Goal: Task Accomplishment & Management: Complete application form

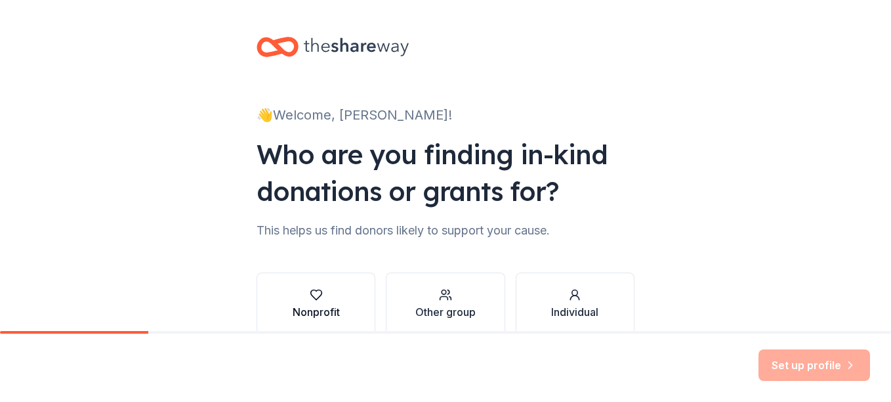
click at [352, 308] on button "Nonprofit" at bounding box center [316, 303] width 119 height 63
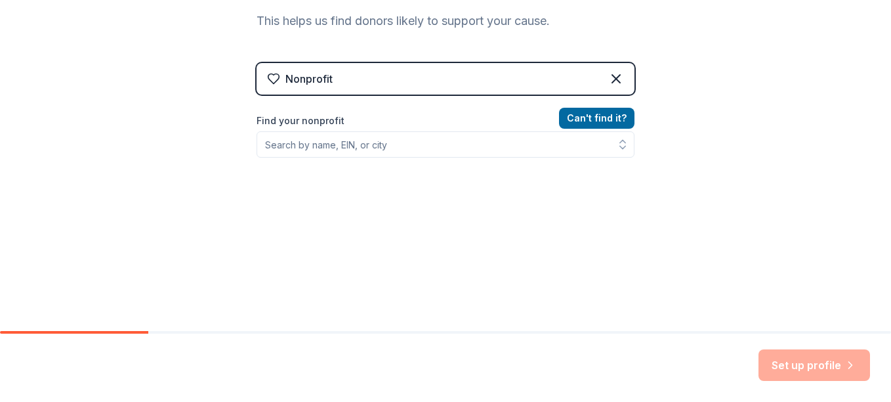
scroll to position [212, 0]
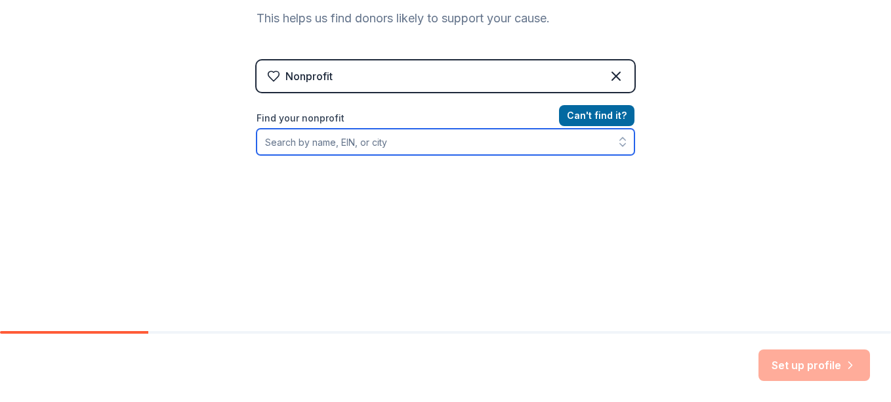
click at [444, 141] on input "Find your nonprofit" at bounding box center [446, 142] width 378 height 26
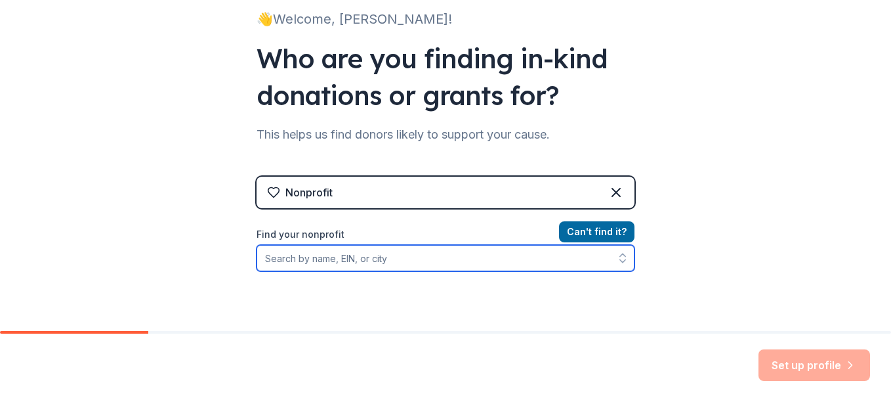
scroll to position [93, 0]
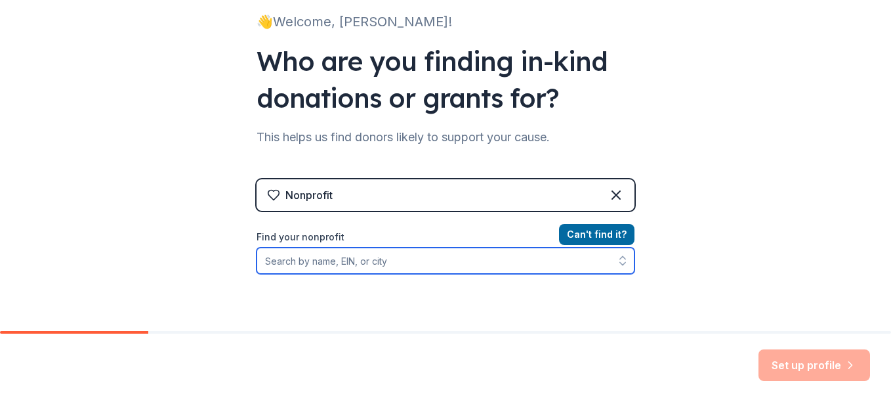
click at [518, 259] on input "Find your nonprofit" at bounding box center [446, 260] width 378 height 26
click at [490, 265] on input "Find your nonprofit" at bounding box center [446, 260] width 378 height 26
paste input "[US_EMPLOYER_IDENTIFICATION_NUMBER]"
type input "[US_EMPLOYER_IDENTIFICATION_NUMBER]"
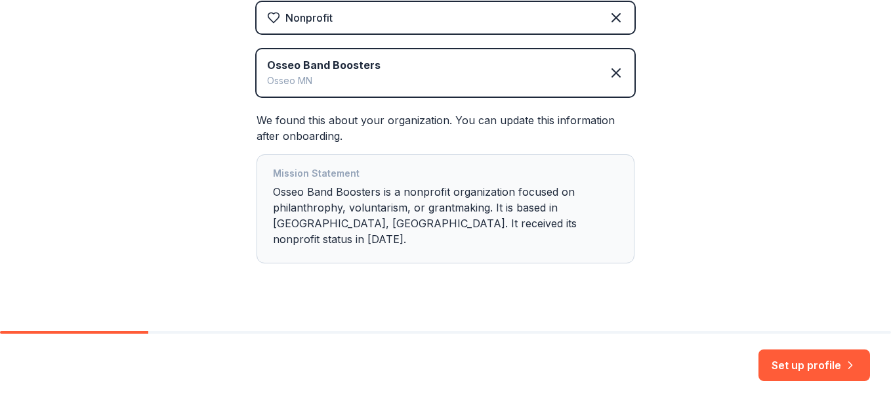
scroll to position [276, 0]
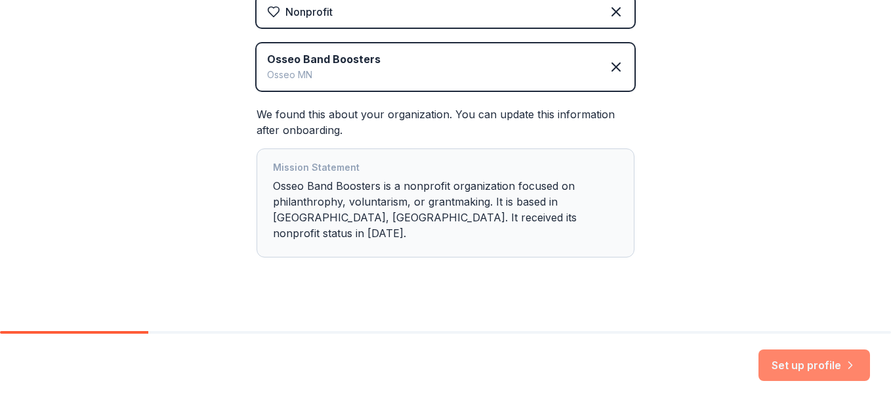
click at [814, 366] on button "Set up profile" at bounding box center [815, 365] width 112 height 32
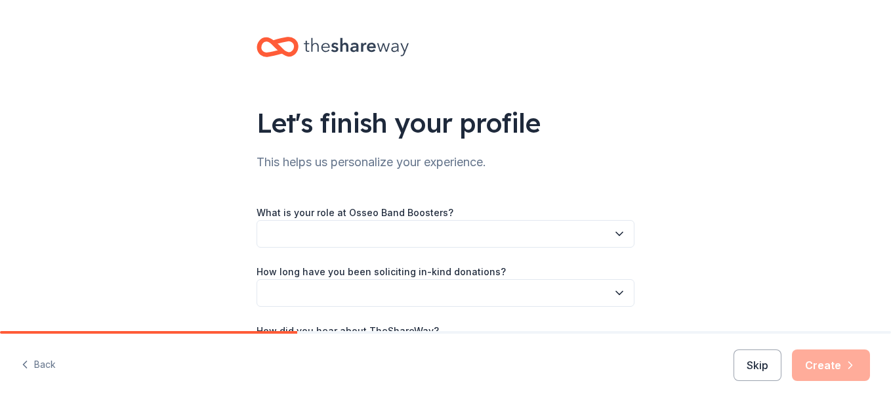
click at [573, 234] on button "button" at bounding box center [446, 234] width 378 height 28
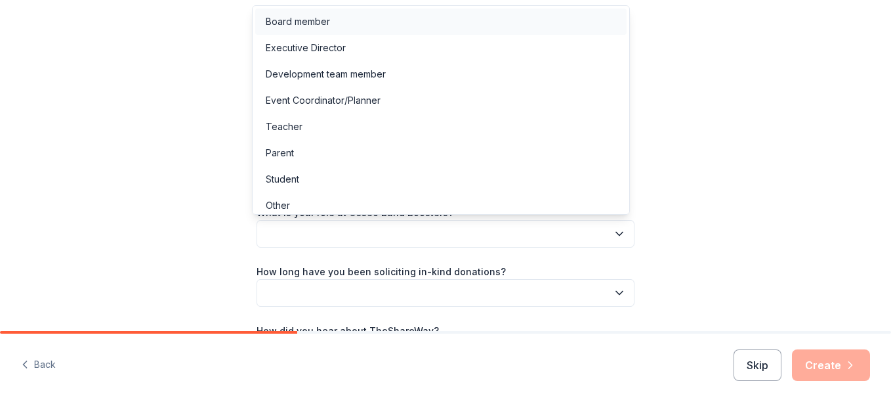
click at [322, 24] on div "Board member" at bounding box center [298, 22] width 64 height 16
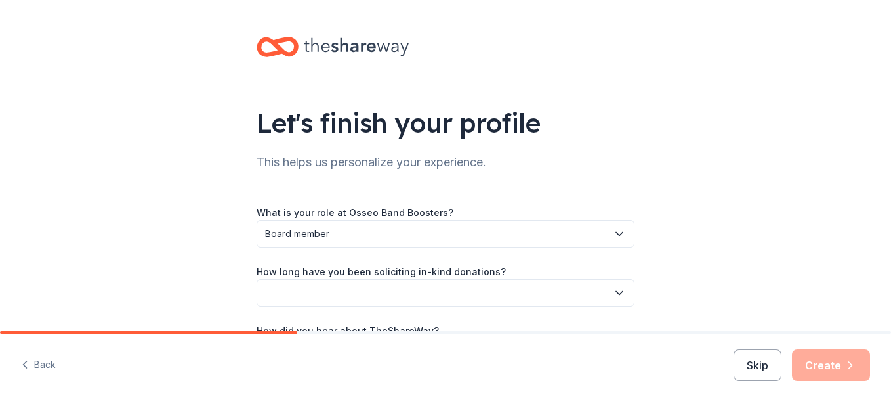
click at [614, 293] on icon "button" at bounding box center [619, 292] width 13 height 13
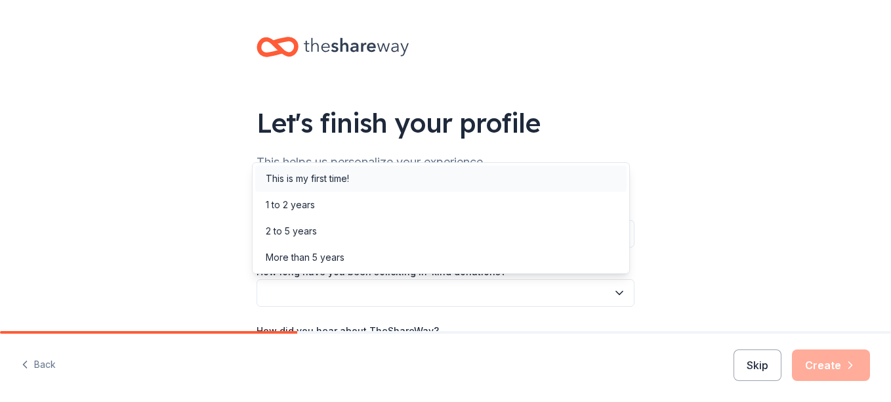
click at [360, 181] on div "This is my first time!" at bounding box center [440, 178] width 371 height 26
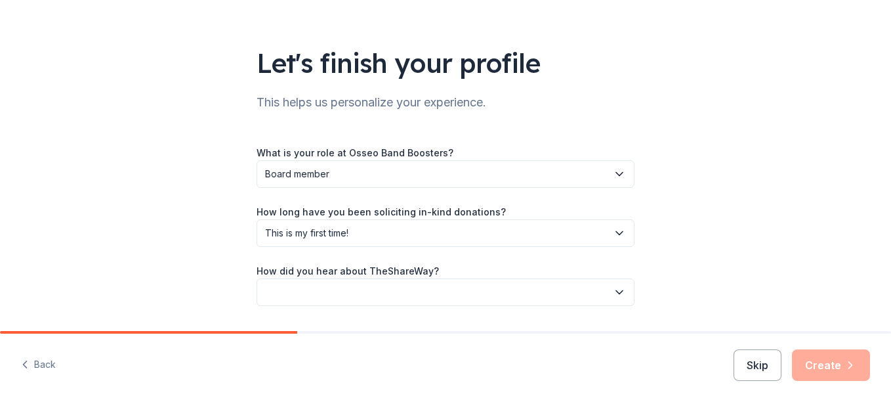
scroll to position [98, 0]
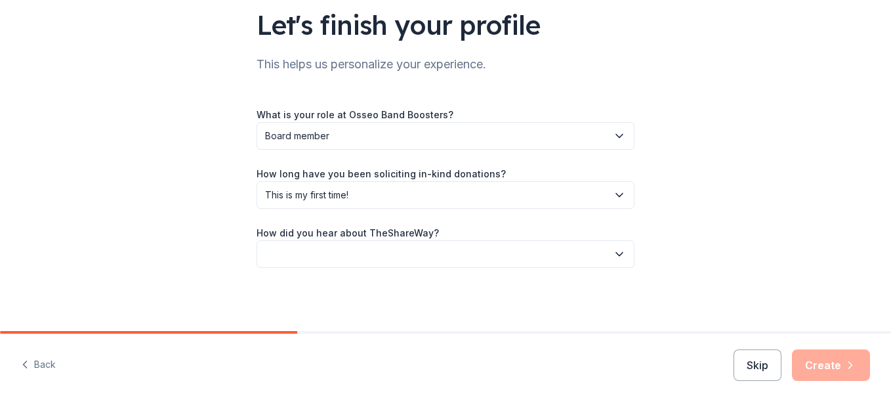
click at [627, 259] on button "button" at bounding box center [446, 254] width 378 height 28
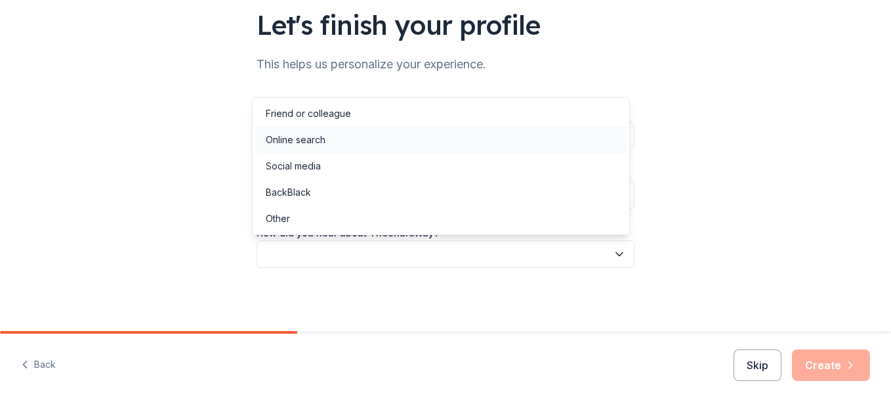
click at [324, 143] on div "Online search" at bounding box center [296, 140] width 60 height 16
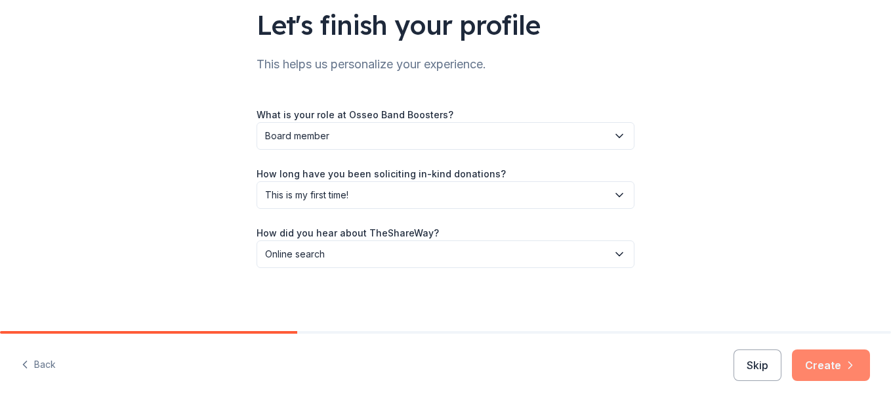
click at [830, 367] on button "Create" at bounding box center [831, 365] width 78 height 32
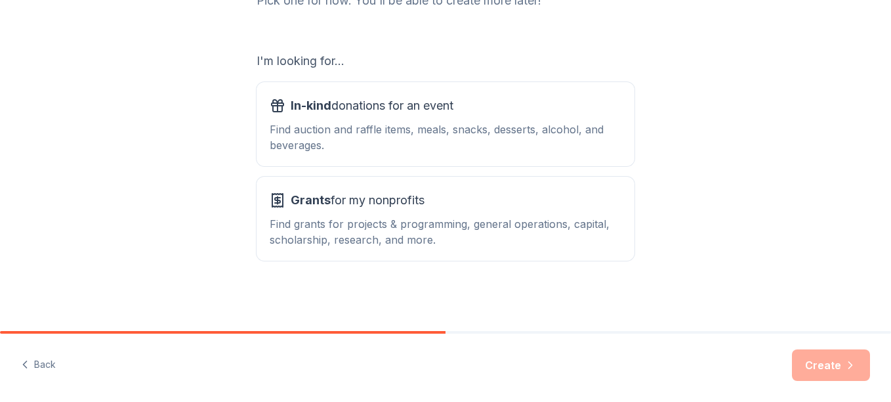
scroll to position [199, 0]
click at [563, 117] on div "In-kind donations for an event Find auction and raffle items, meals, snacks, de…" at bounding box center [446, 124] width 352 height 58
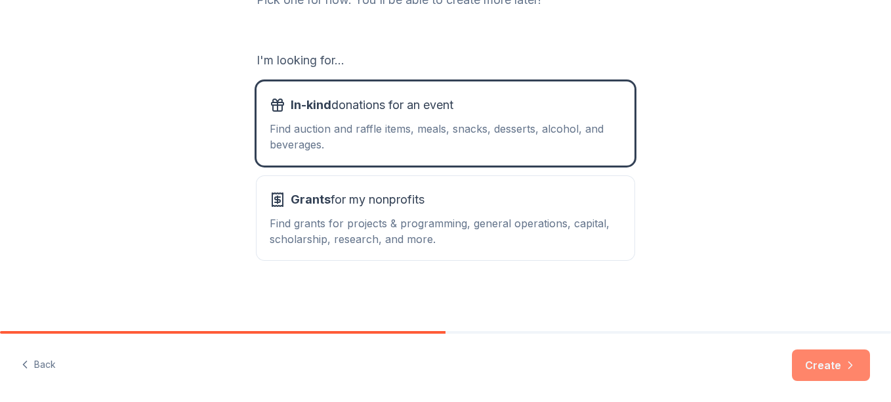
click at [832, 359] on button "Create" at bounding box center [831, 365] width 78 height 32
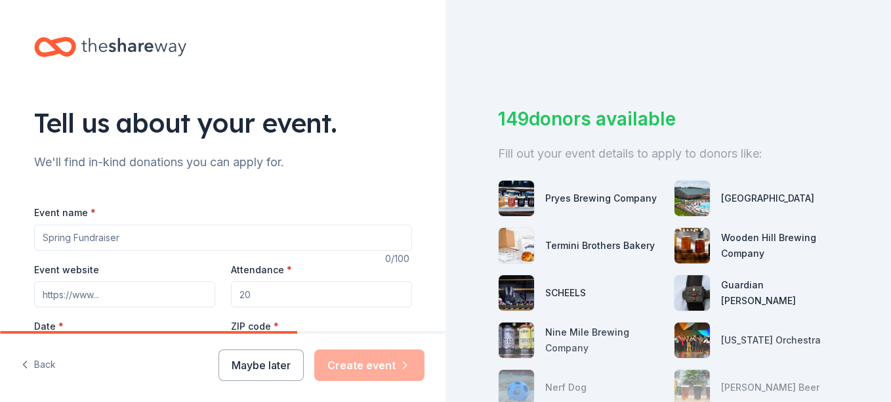
click at [114, 237] on input "Event name *" at bounding box center [223, 237] width 378 height 26
type input "Osseo Indoor Marching Band Concert and Silent Auction"
click at [265, 295] on input "Attendance *" at bounding box center [321, 294] width 181 height 26
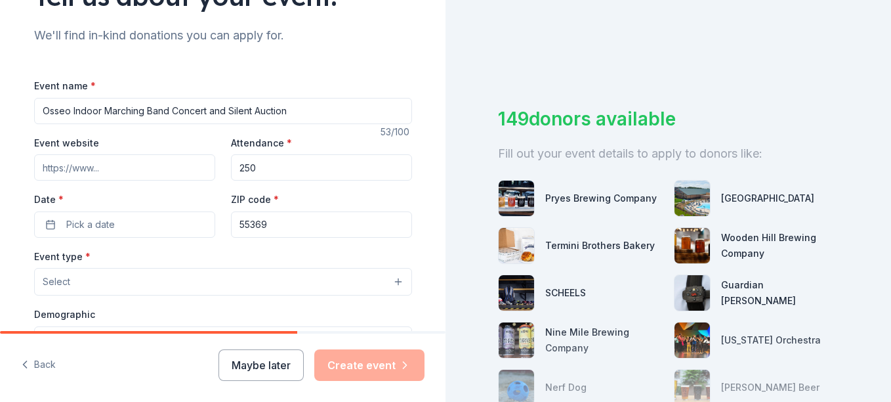
scroll to position [144, 0]
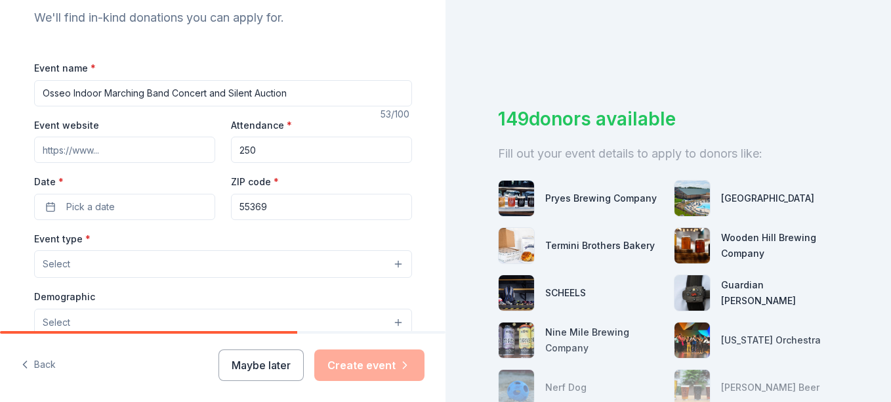
type input "250"
click at [159, 215] on button "Pick a date" at bounding box center [124, 207] width 181 height 26
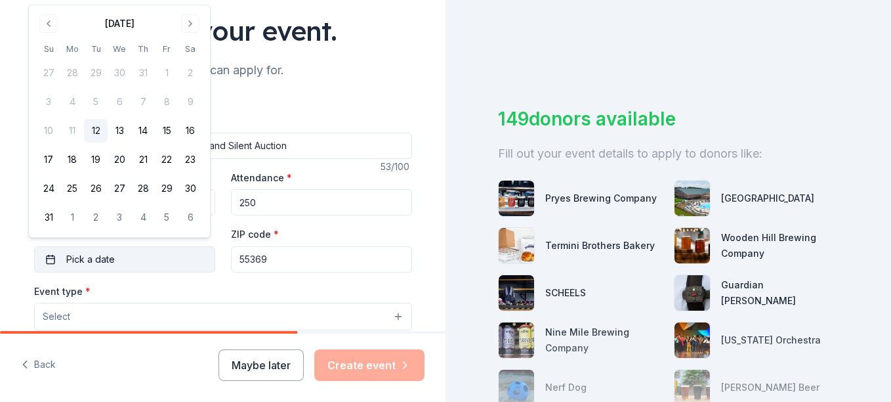
scroll to position [91, 0]
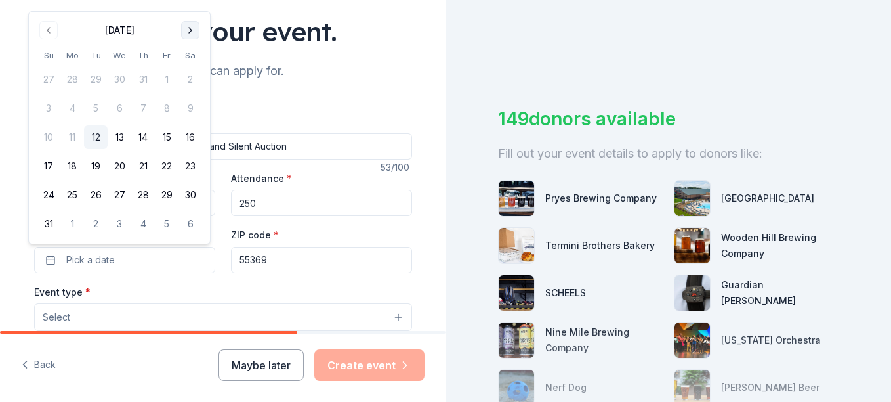
click at [195, 32] on button "Go to next month" at bounding box center [190, 30] width 18 height 18
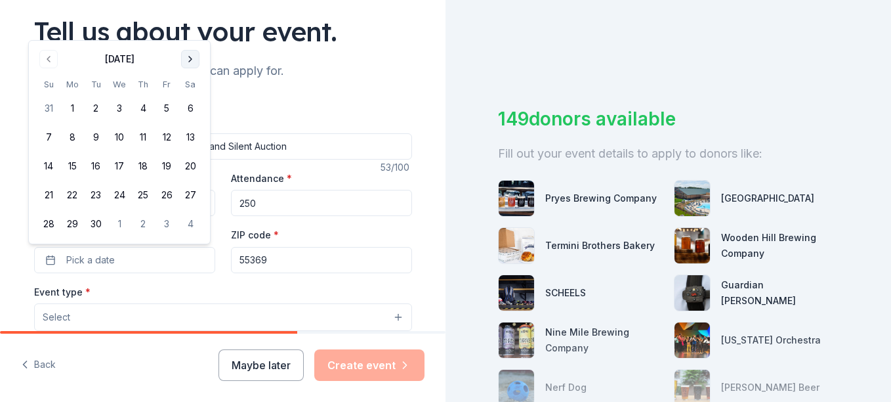
click at [194, 61] on button "Go to next month" at bounding box center [190, 59] width 18 height 18
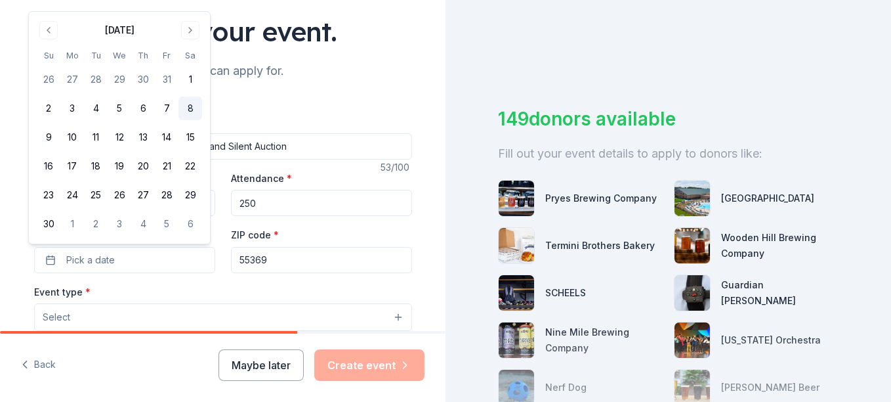
click at [190, 108] on button "8" at bounding box center [191, 108] width 24 height 24
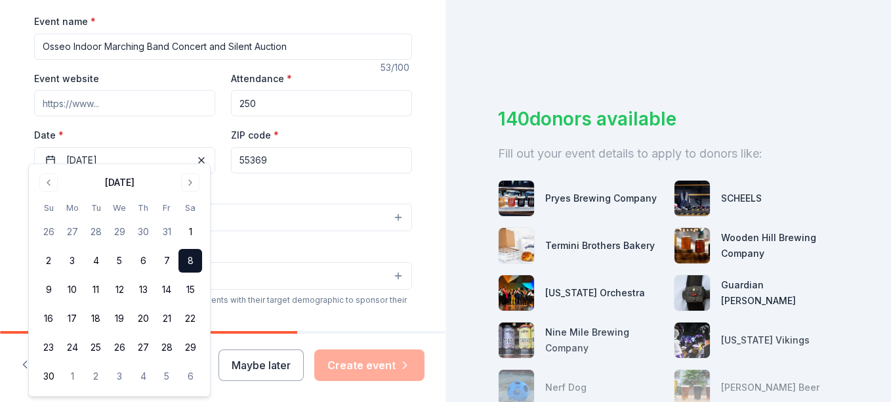
scroll to position [204, 0]
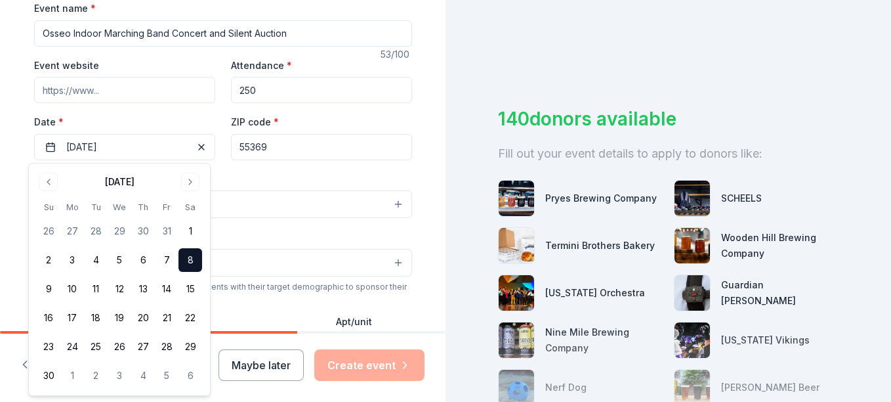
click at [360, 174] on div "Event type * Select" at bounding box center [223, 195] width 378 height 48
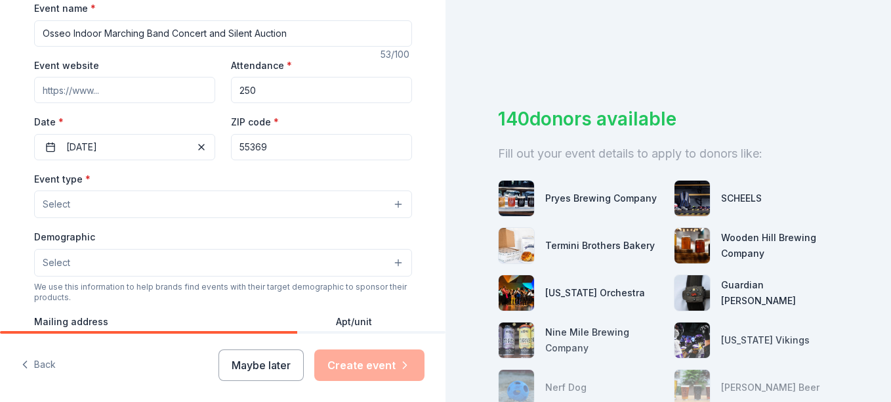
click at [399, 197] on button "Select" at bounding box center [223, 204] width 378 height 28
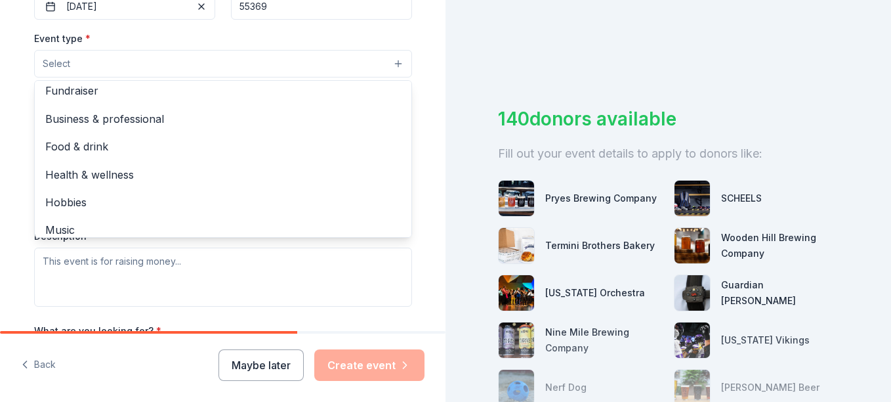
scroll to position [0, 0]
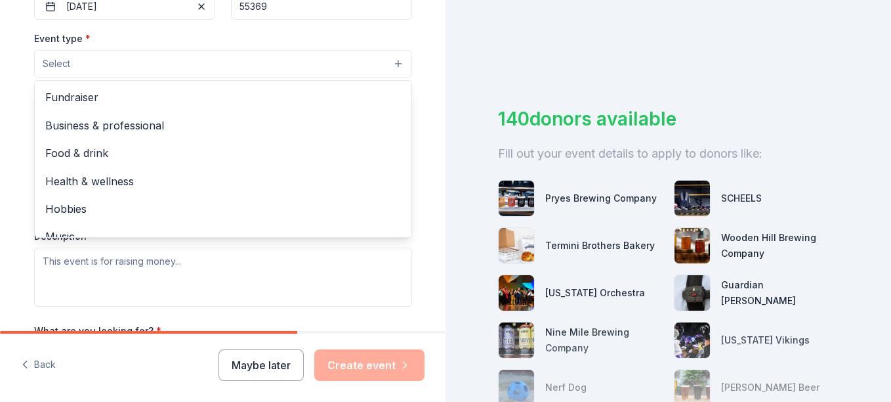
click at [299, 104] on span "Fundraiser" at bounding box center [223, 97] width 356 height 17
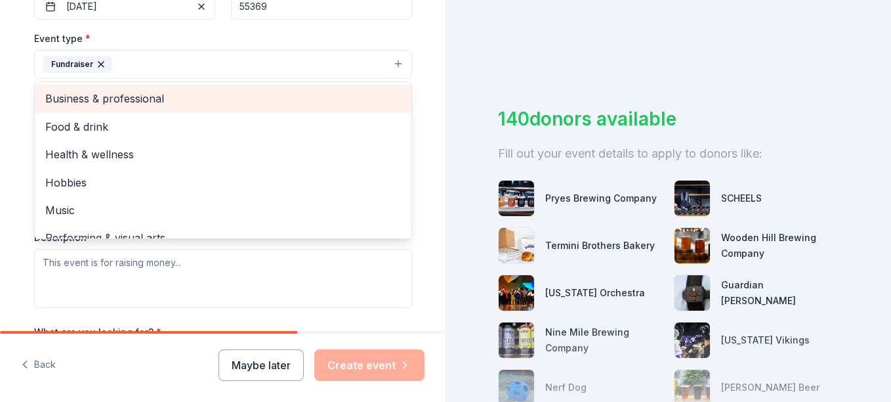
scroll to position [16, 0]
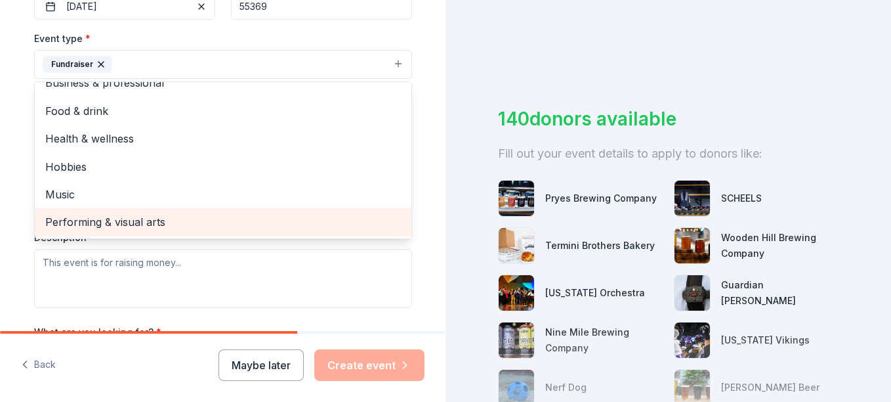
click at [286, 222] on span "Performing & visual arts" at bounding box center [223, 221] width 356 height 17
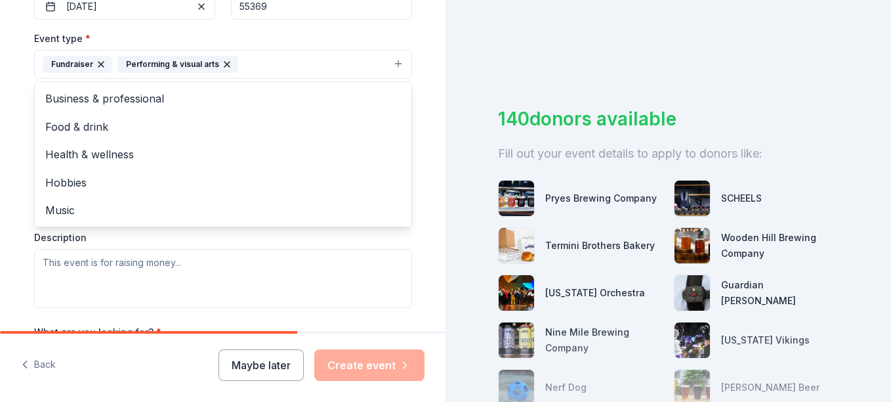
click at [130, 215] on span "Music" at bounding box center [223, 209] width 356 height 17
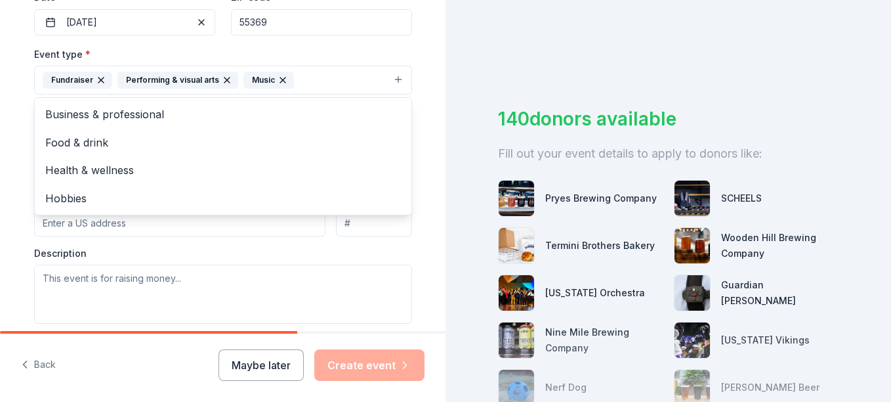
scroll to position [327, 0]
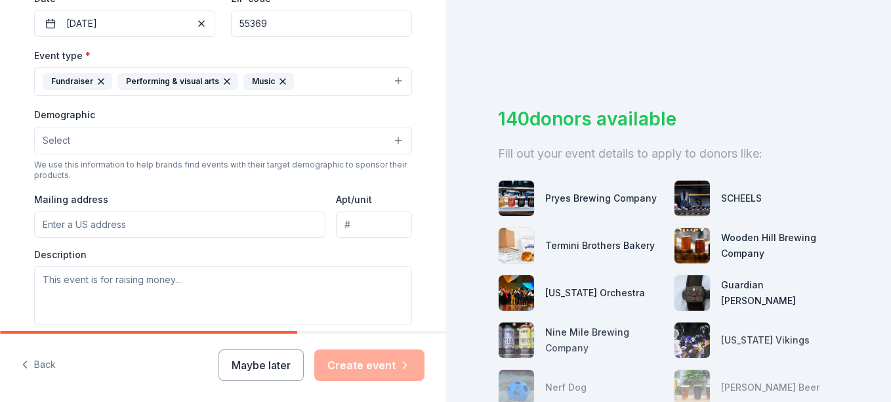
click at [404, 144] on button "Select" at bounding box center [223, 141] width 378 height 28
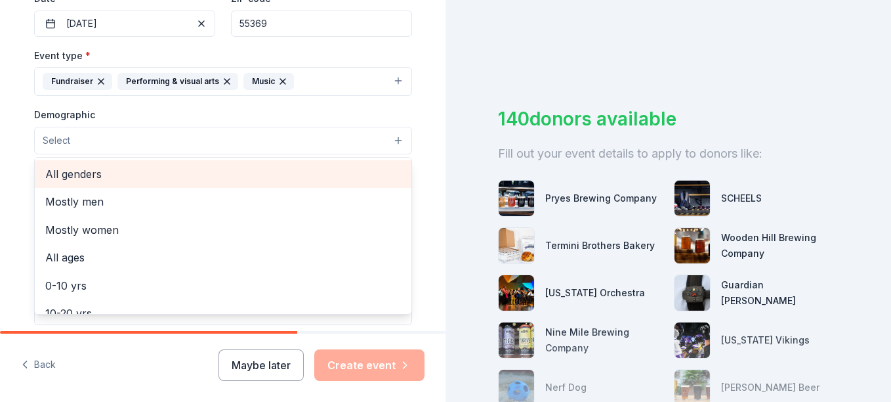
click at [261, 173] on span "All genders" at bounding box center [223, 173] width 356 height 17
click at [394, 141] on button "All genders" at bounding box center [223, 141] width 378 height 29
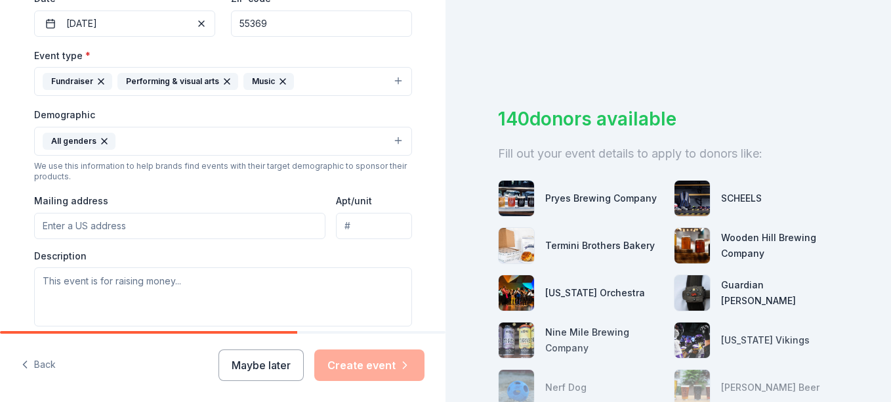
click at [394, 141] on button "All genders" at bounding box center [223, 141] width 378 height 29
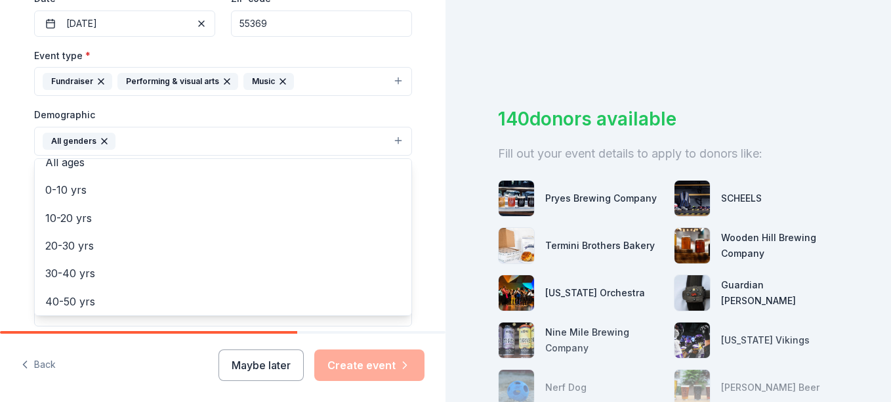
click at [120, 171] on span "All ages" at bounding box center [223, 162] width 356 height 17
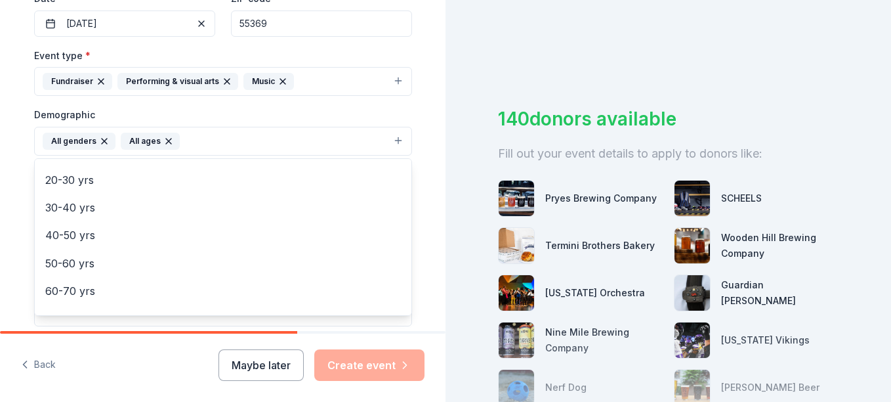
scroll to position [155, 0]
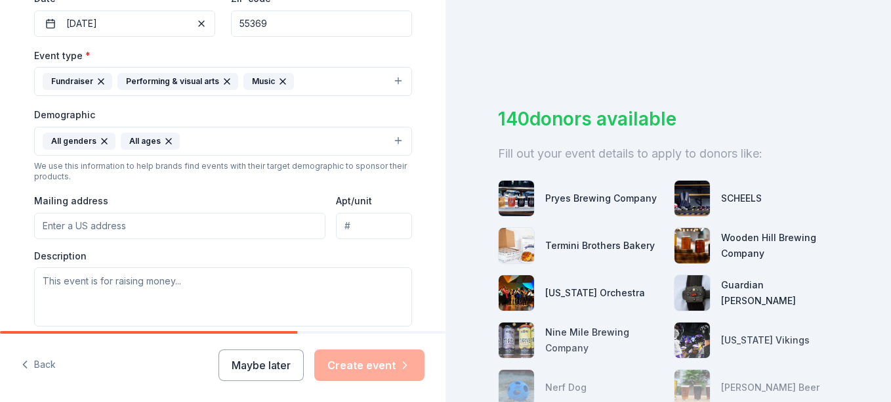
click at [301, 224] on input "Mailing address" at bounding box center [180, 226] width 292 height 26
click at [247, 226] on input "PO Box 411" at bounding box center [180, 226] width 292 height 26
type input "PO Box 411, Osseo, MN 55369"
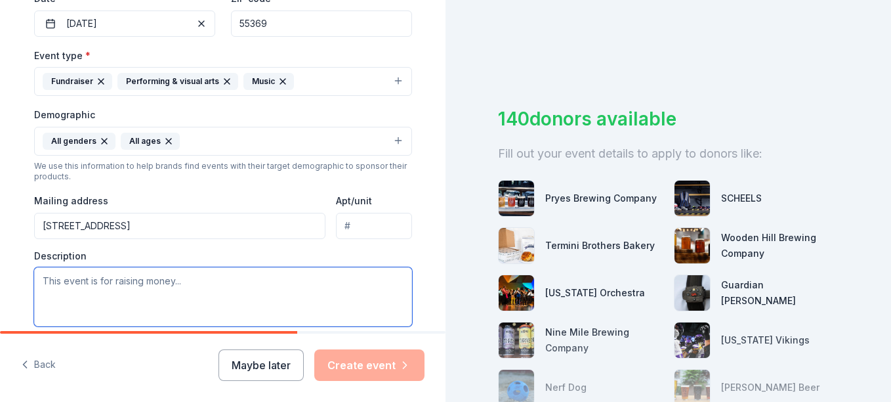
click at [250, 282] on textarea at bounding box center [223, 296] width 378 height 59
paste textarea "The money raised from the Indoor Marching Band Concert and Silent Auction will …"
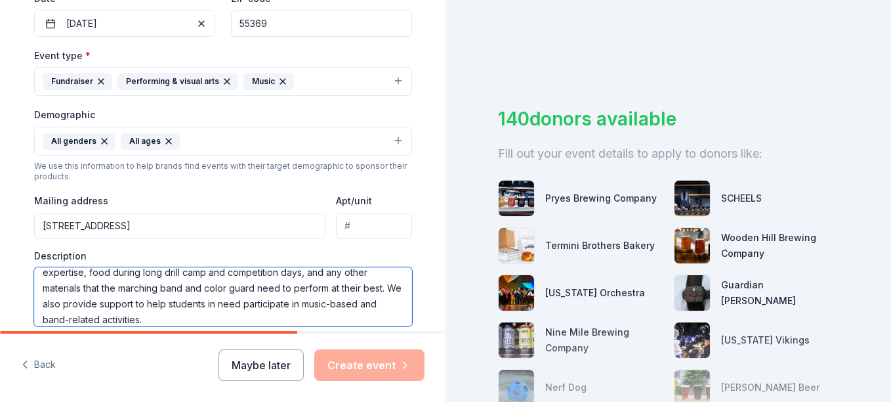
scroll to position [7, 0]
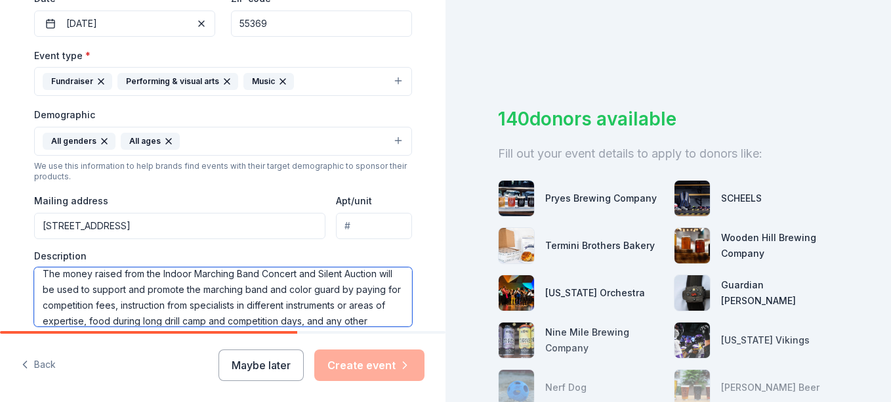
paste textarea "The Osseo Senior High Indoor Marching Band Concert is our major fundraiser for …"
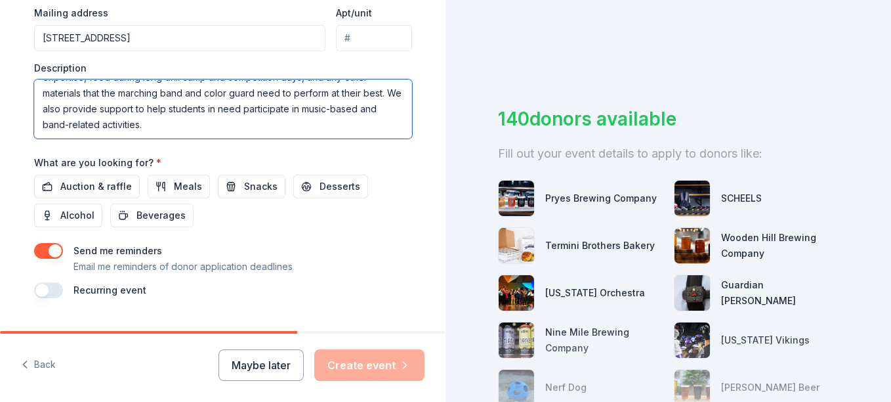
scroll to position [545, 0]
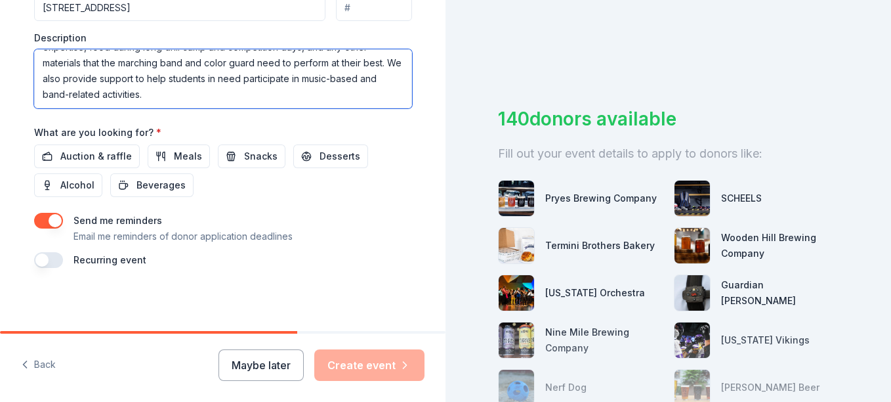
type textarea "The Osseo Senior High Indoor Marching Band Concert is our major fundraiser for …"
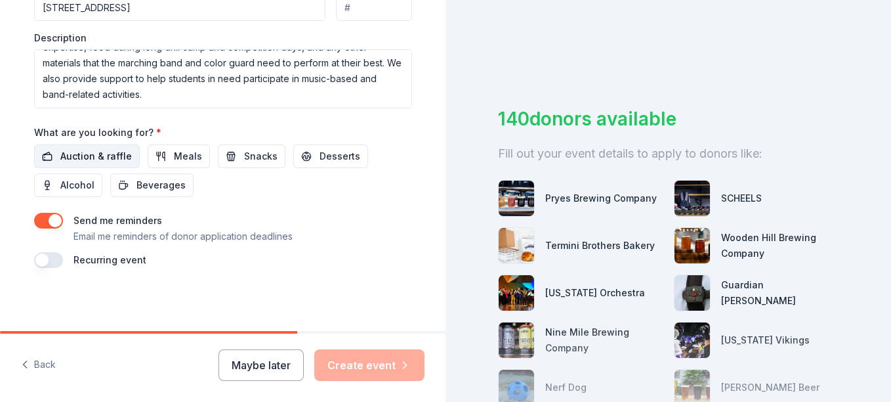
click at [116, 159] on span "Auction & raffle" at bounding box center [96, 156] width 72 height 16
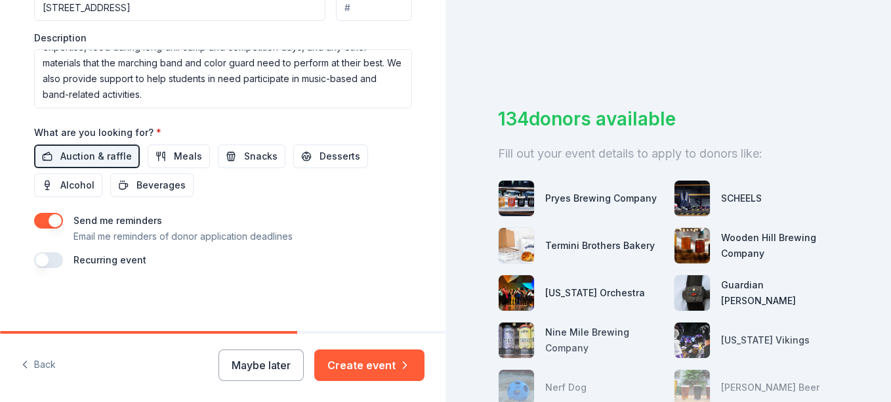
click at [39, 259] on button "button" at bounding box center [48, 260] width 29 height 16
click at [247, 156] on span "Snacks" at bounding box center [260, 156] width 33 height 16
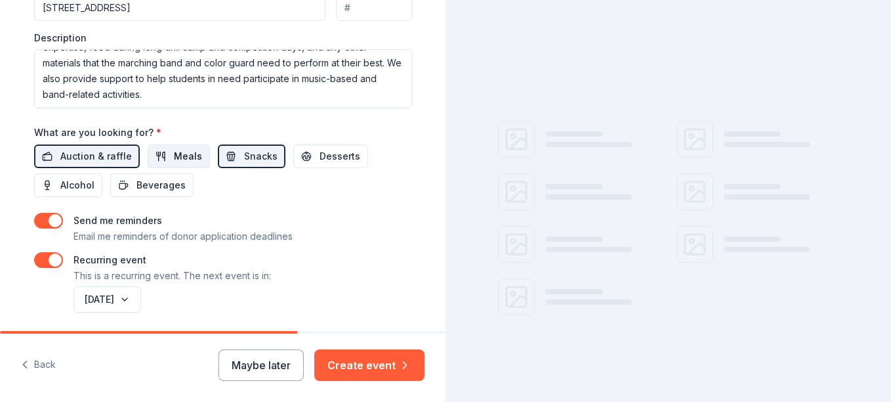
click at [174, 158] on span "Meals" at bounding box center [188, 156] width 28 height 16
click at [320, 159] on span "Desserts" at bounding box center [340, 156] width 41 height 16
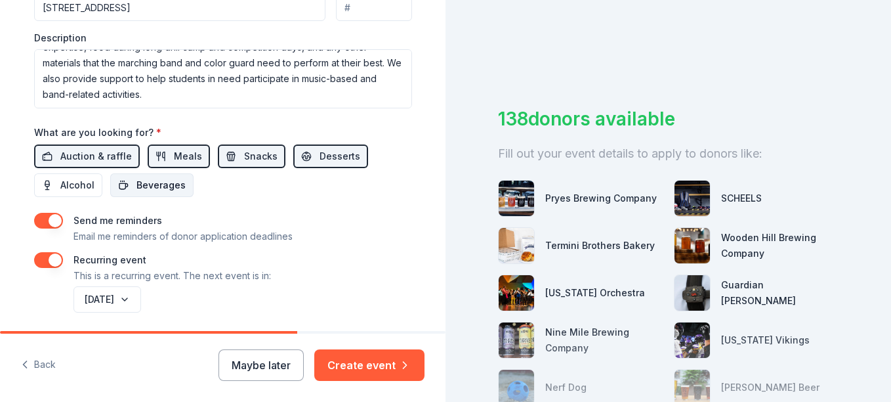
click at [169, 190] on span "Beverages" at bounding box center [161, 185] width 49 height 16
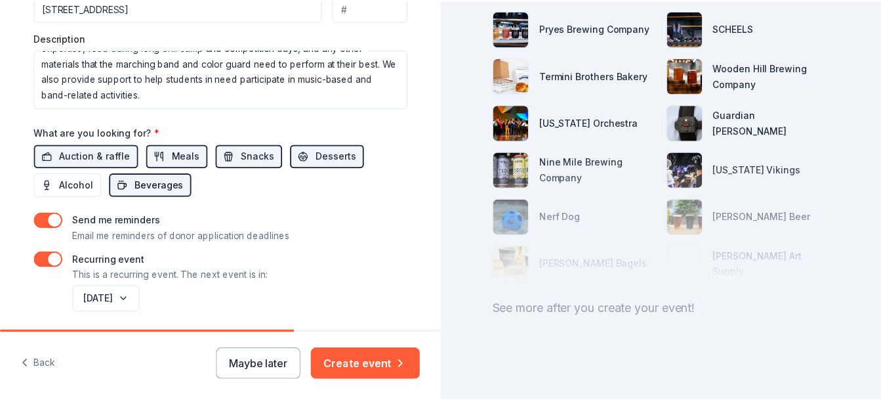
scroll to position [182, 0]
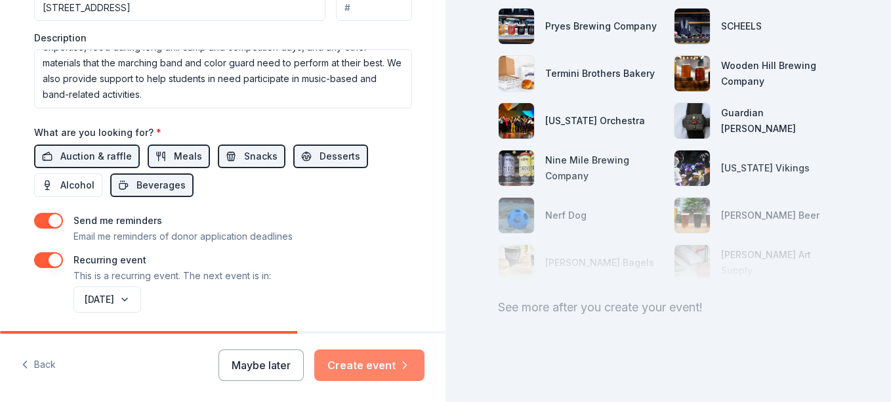
click at [360, 358] on button "Create event" at bounding box center [369, 365] width 110 height 32
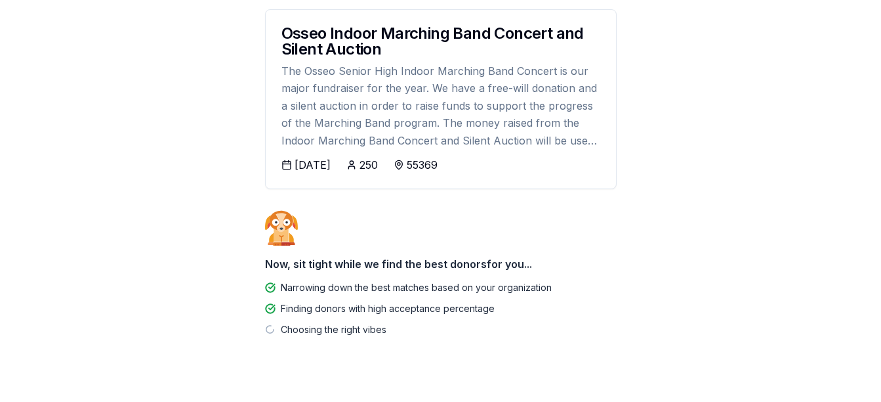
scroll to position [222, 0]
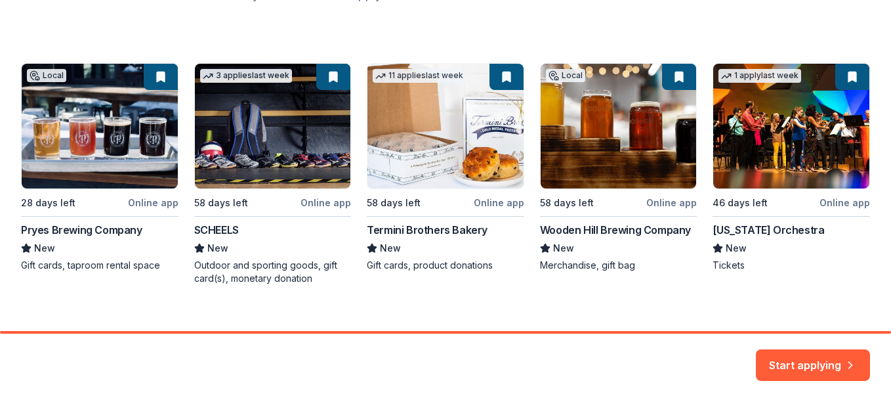
scroll to position [205, 0]
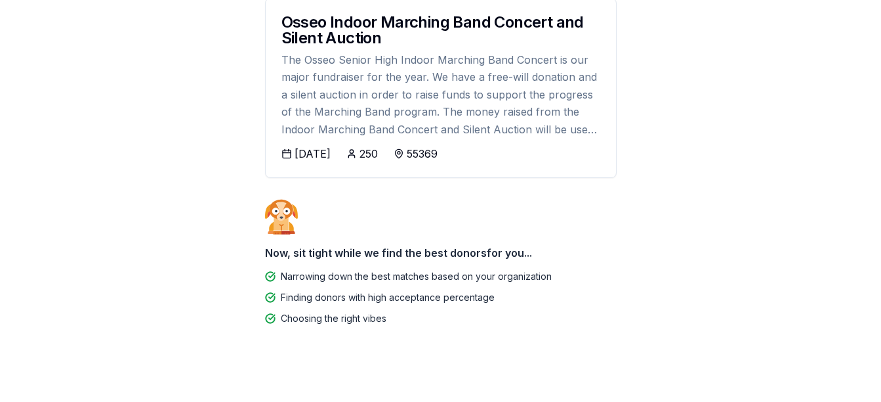
scroll to position [216, 0]
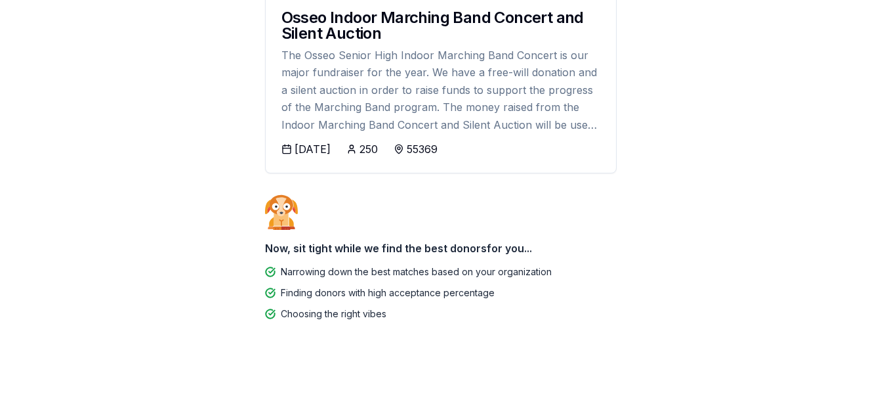
click at [331, 152] on div "11/07/2025" at bounding box center [313, 149] width 36 height 16
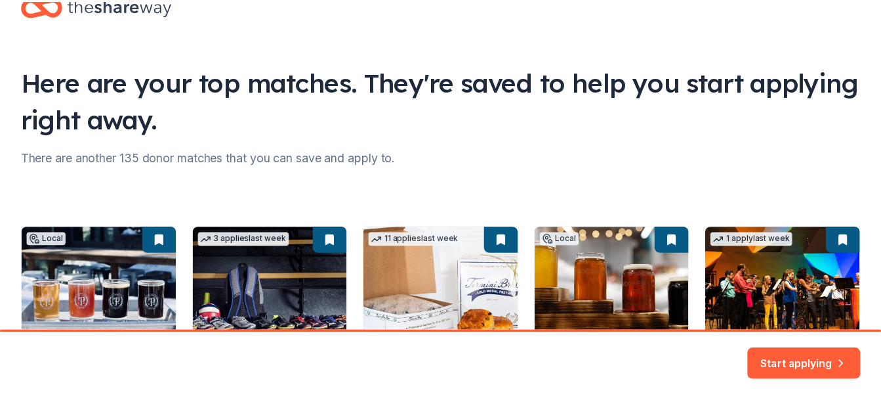
scroll to position [36, 0]
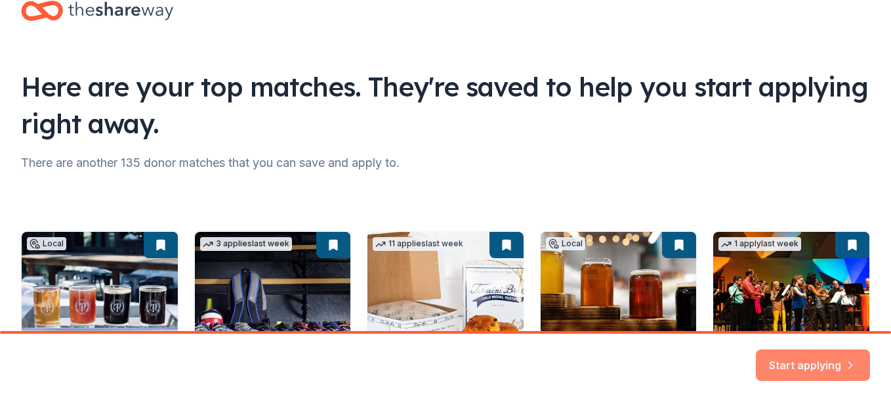
click at [809, 362] on button "Start applying" at bounding box center [813, 357] width 114 height 32
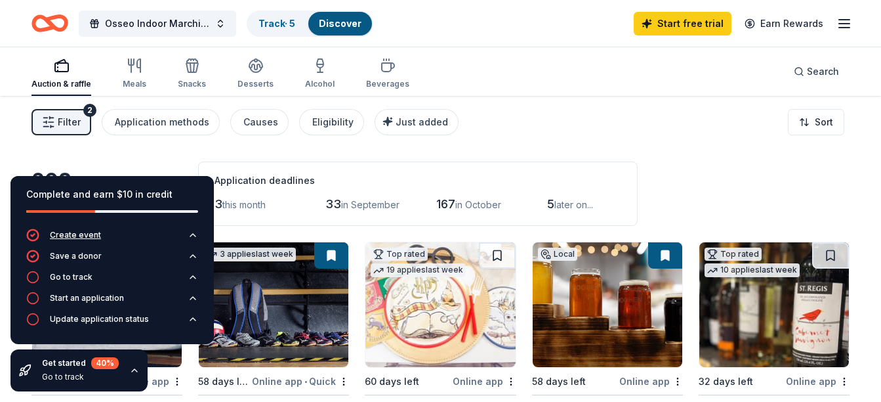
click at [195, 234] on icon "button" at bounding box center [193, 235] width 11 height 11
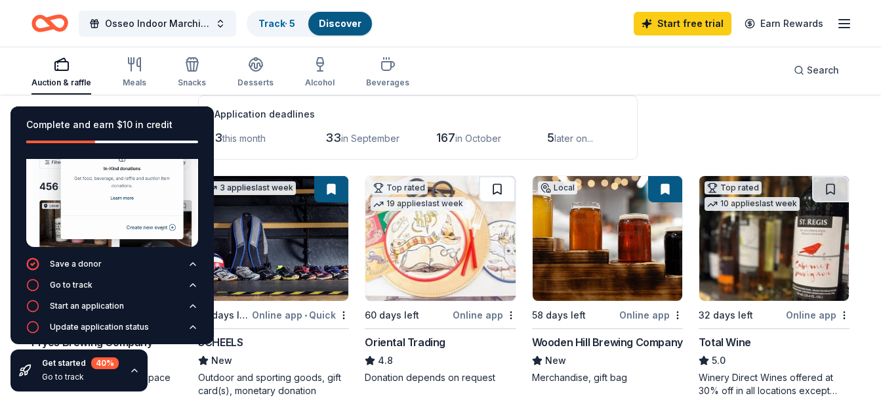
scroll to position [68, 0]
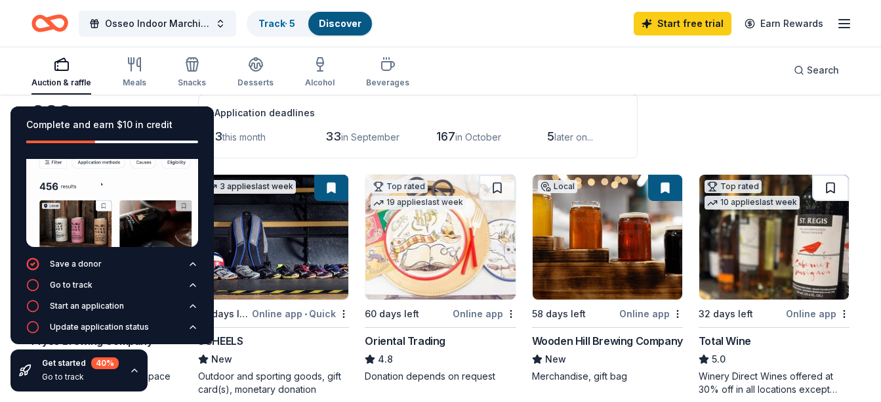
click at [833, 187] on button at bounding box center [830, 188] width 37 height 26
click at [188, 280] on icon "button" at bounding box center [193, 285] width 11 height 11
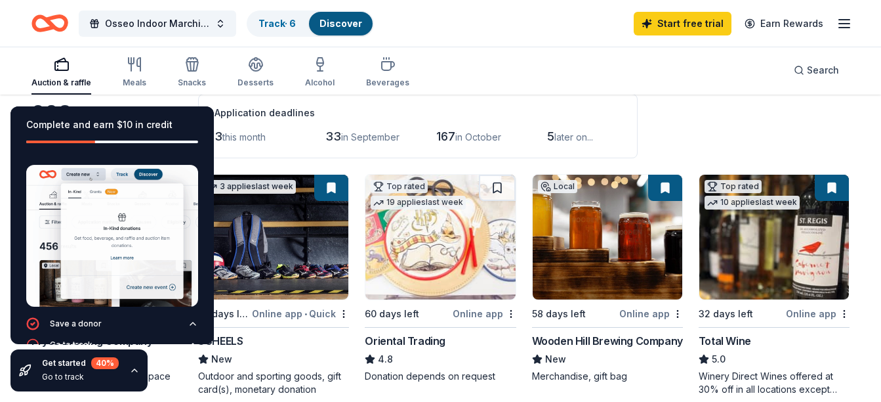
scroll to position [9, 0]
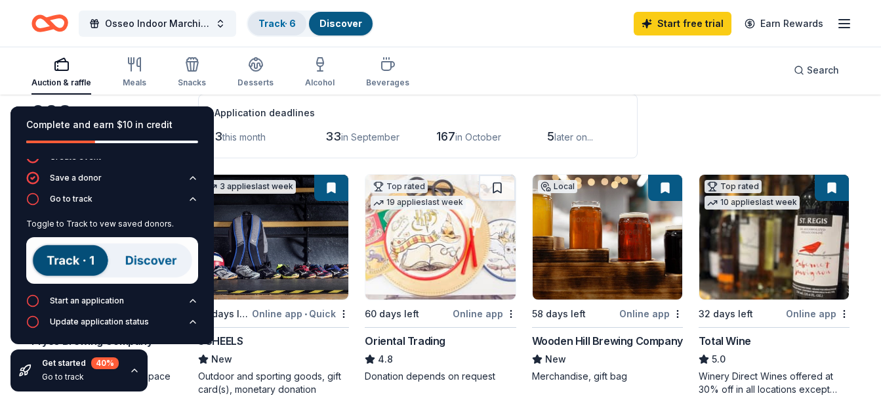
click at [287, 25] on link "Track · 6" at bounding box center [277, 23] width 37 height 11
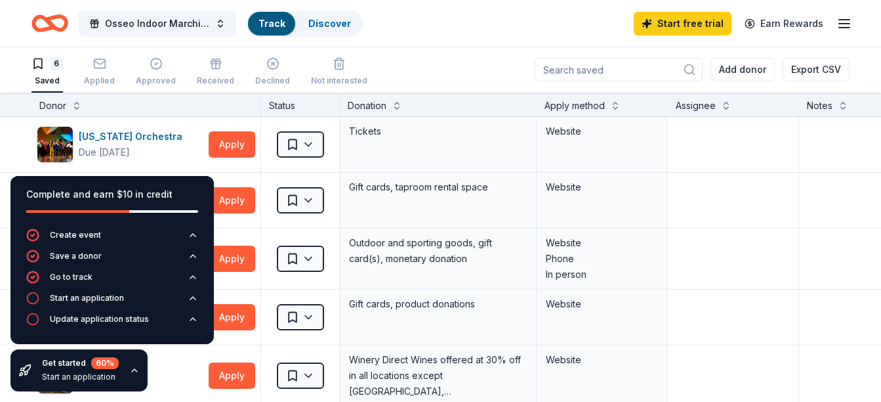
scroll to position [1, 0]
click at [189, 297] on icon "button" at bounding box center [193, 298] width 11 height 11
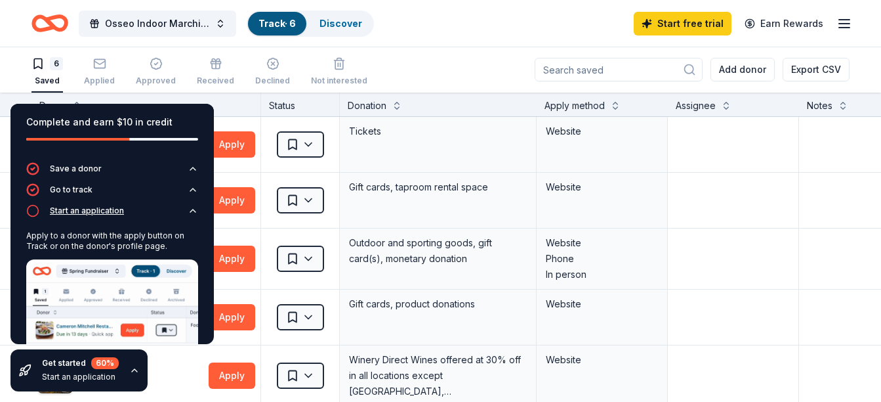
scroll to position [0, 0]
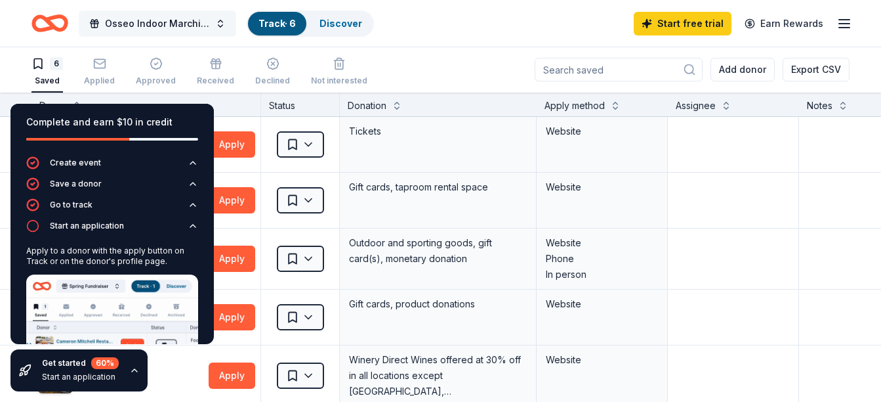
click at [169, 24] on span "Osseo Indoor Marching Band Concert and Silent Auction" at bounding box center [157, 24] width 105 height 16
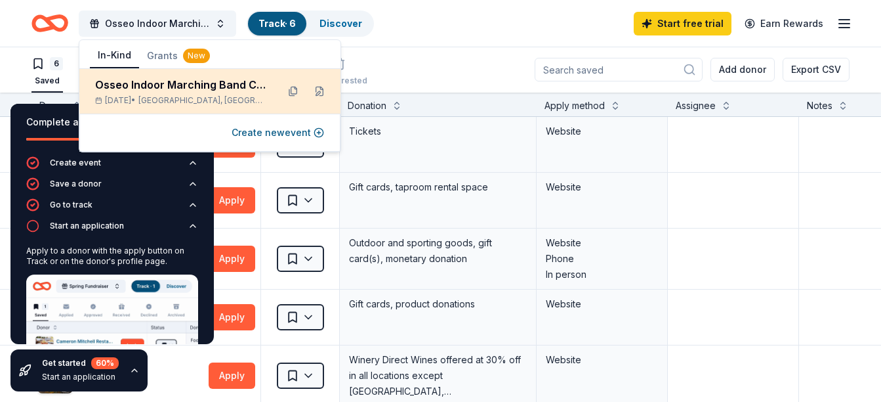
click at [222, 96] on span "Maple Grove, MN" at bounding box center [202, 100] width 129 height 11
click at [229, 86] on div "Osseo Indoor Marching Band Concert and Silent Auction" at bounding box center [181, 85] width 172 height 16
click at [322, 92] on button at bounding box center [319, 91] width 21 height 21
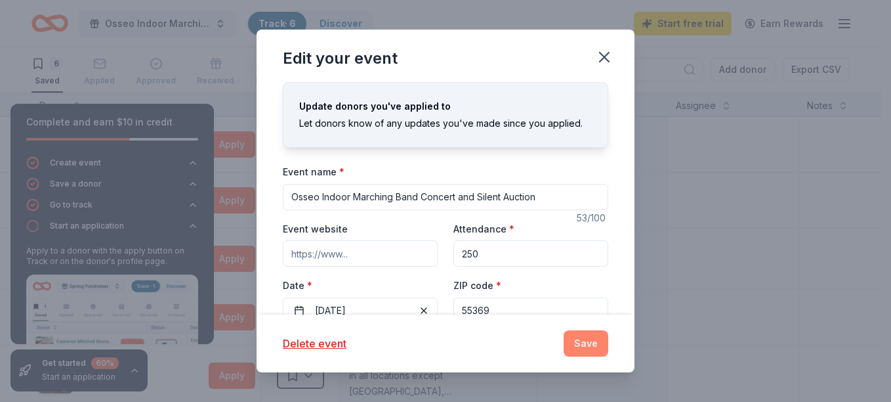
click at [594, 348] on button "Save" at bounding box center [586, 343] width 45 height 26
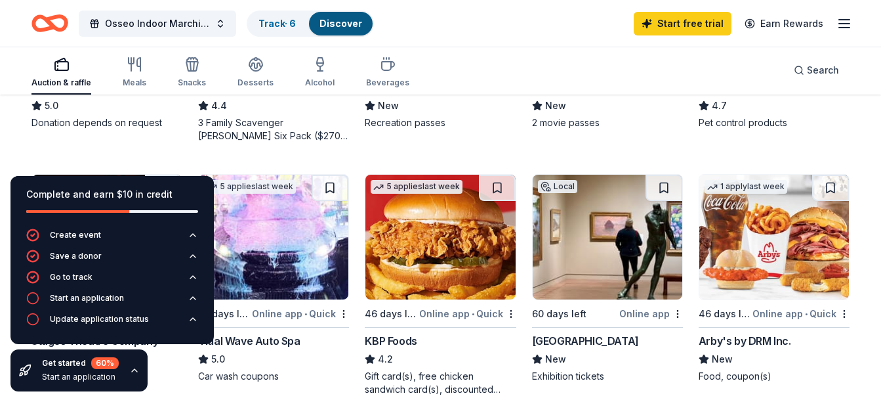
scroll to position [831, 0]
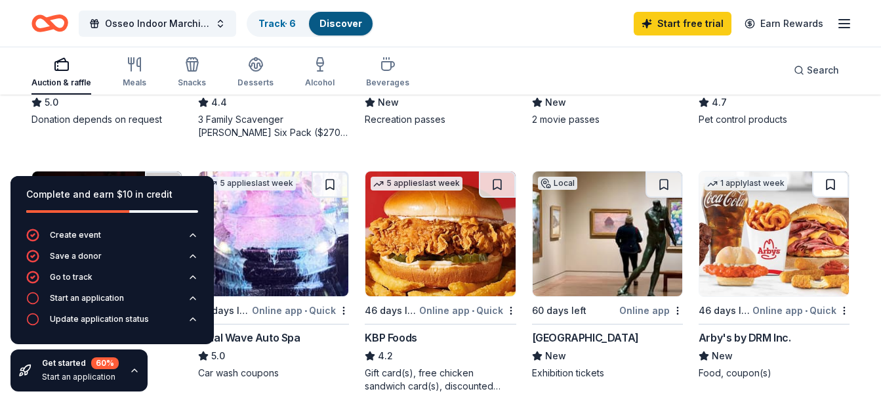
click at [837, 188] on button at bounding box center [830, 184] width 37 height 26
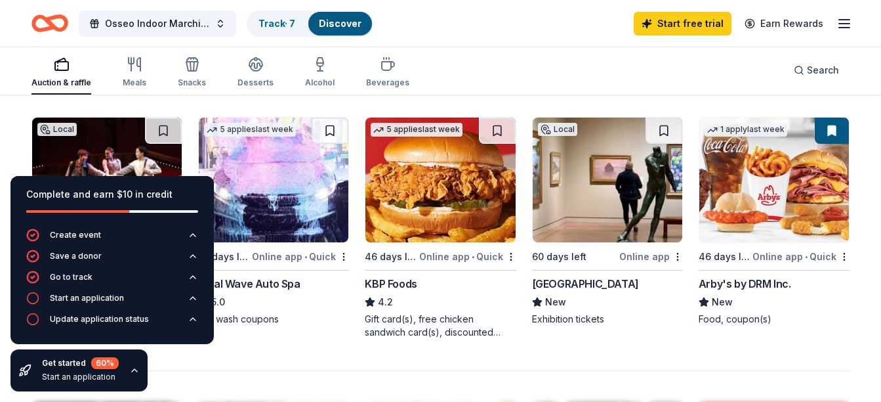
scroll to position [883, 0]
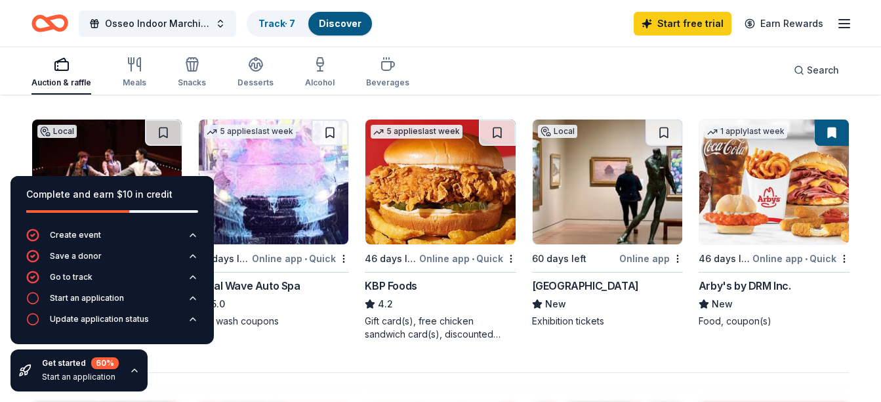
click at [776, 177] on img at bounding box center [775, 181] width 150 height 125
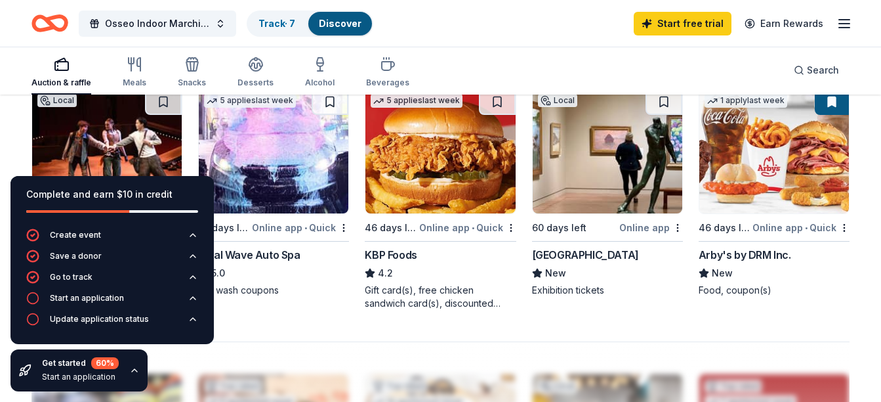
scroll to position [912, 0]
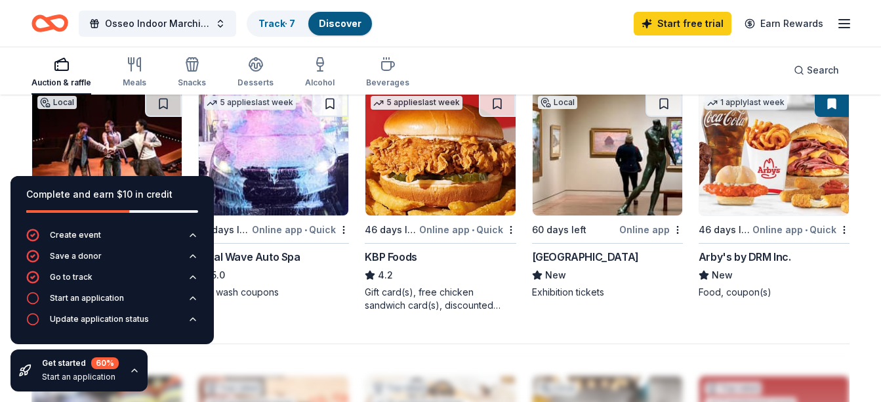
click at [835, 108] on button at bounding box center [832, 104] width 34 height 26
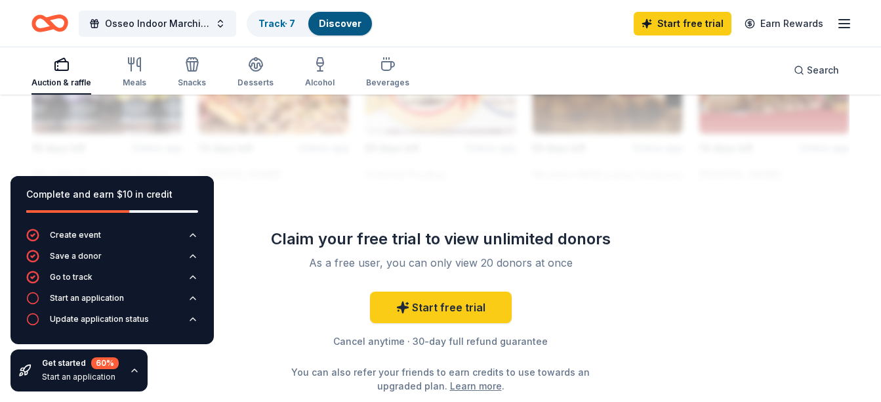
scroll to position [1281, 0]
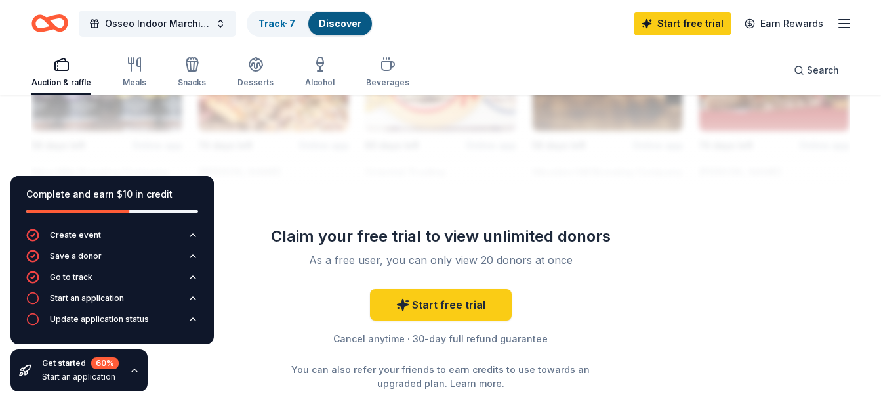
click at [190, 301] on icon "button" at bounding box center [193, 298] width 11 height 11
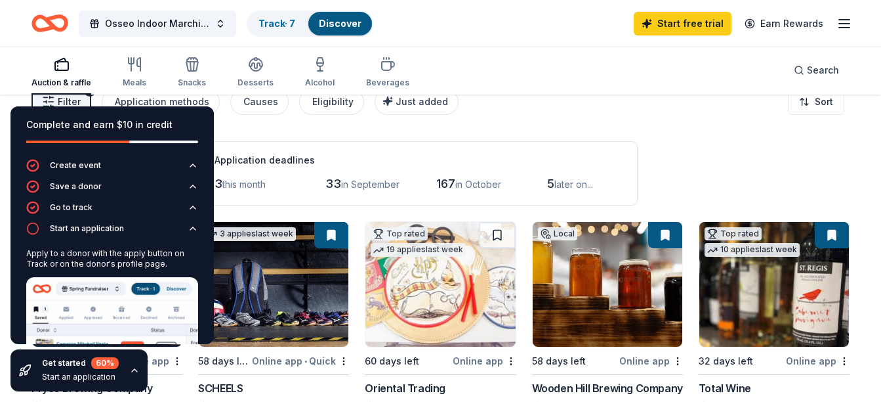
scroll to position [0, 0]
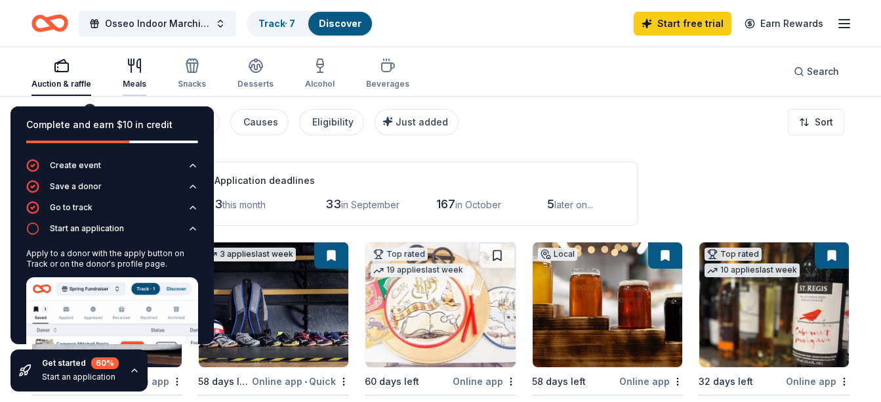
click at [127, 70] on icon "button" at bounding box center [135, 66] width 16 height 16
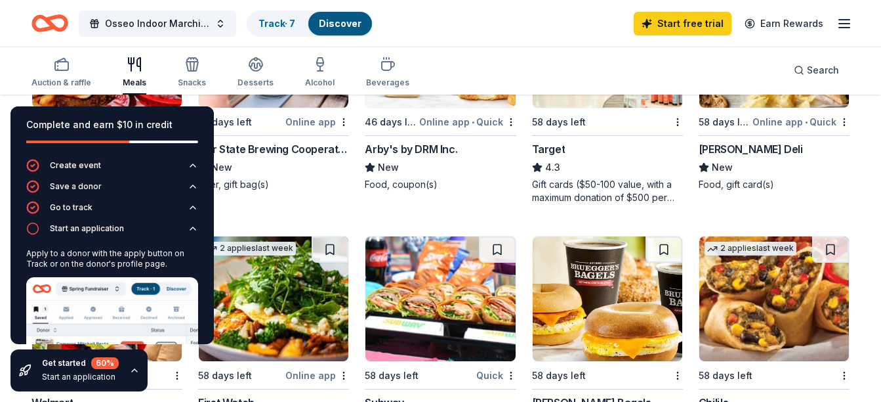
scroll to position [511, 0]
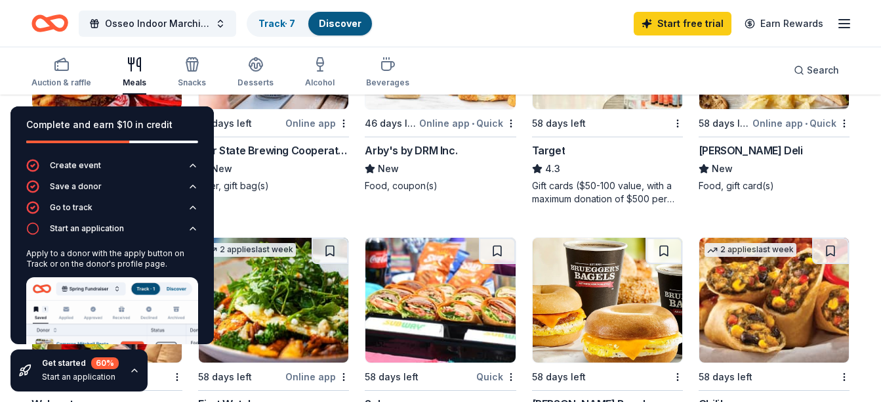
click at [151, 98] on div "Complete and earn $10 in credit Create event Save a donor Go to track Start an …" at bounding box center [112, 249] width 224 height 306
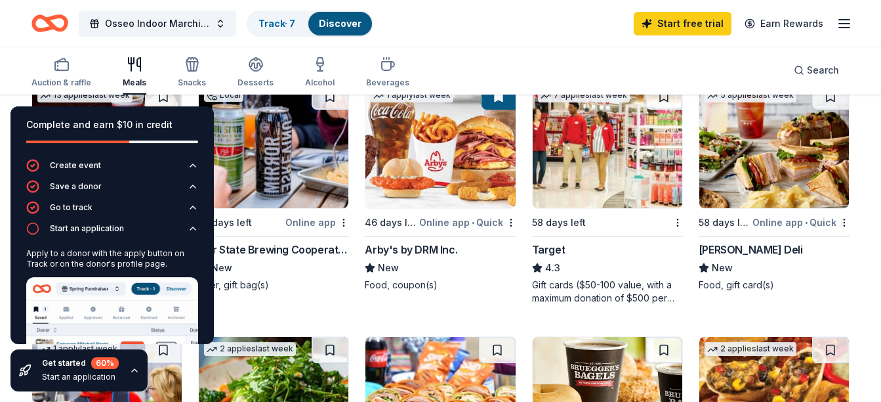
scroll to position [414, 0]
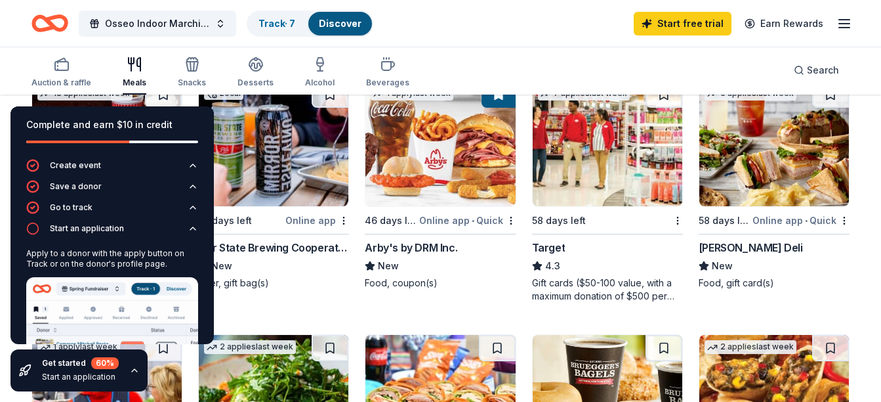
click at [171, 98] on div "Complete and earn $10 in credit Create event Save a donor Go to track Start an …" at bounding box center [112, 249] width 224 height 306
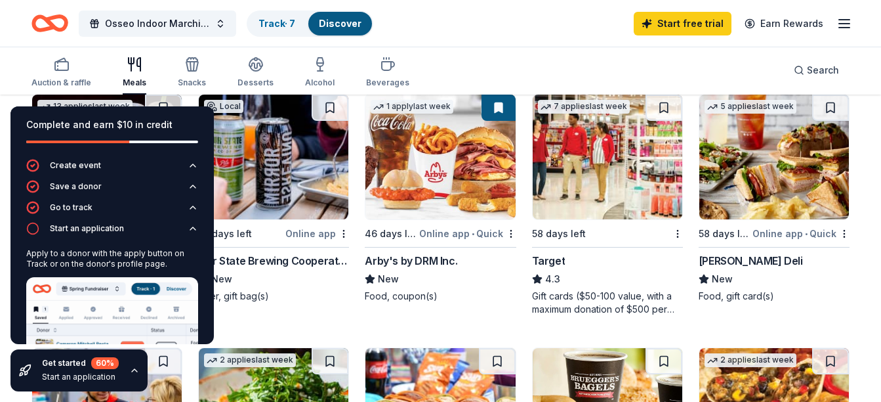
scroll to position [396, 0]
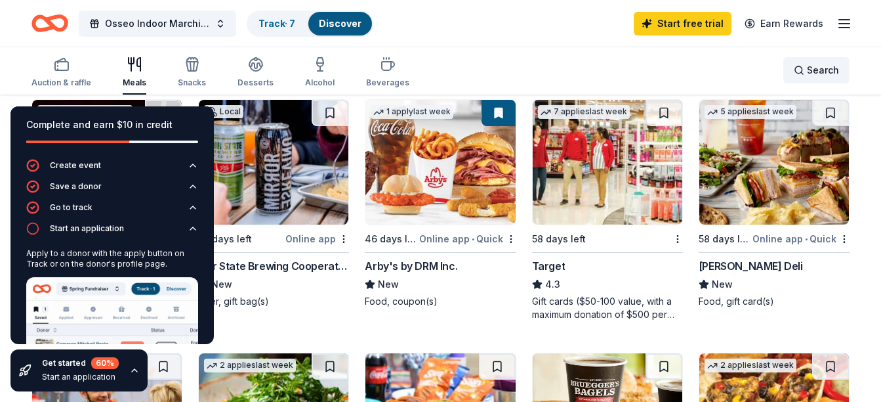
click at [826, 74] on span "Search" at bounding box center [823, 70] width 32 height 16
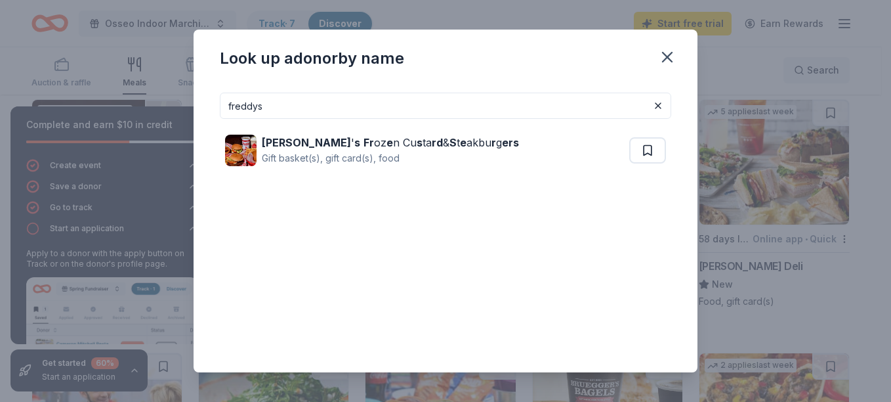
type input "freddys"
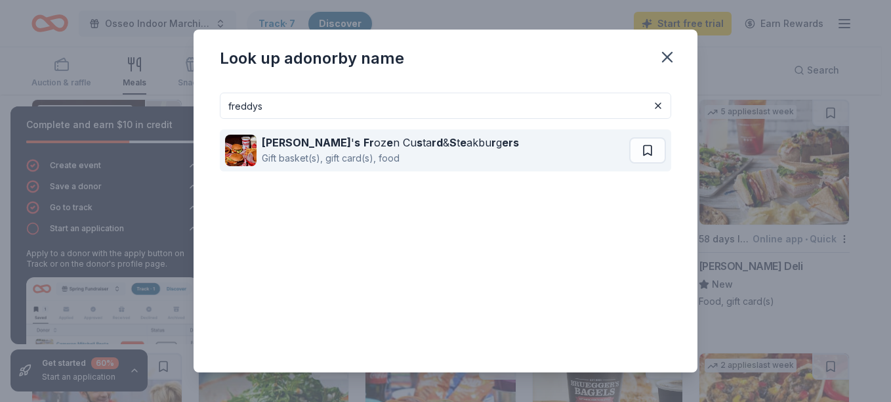
click at [429, 155] on div "Gift basket(s), gift card(s), food" at bounding box center [390, 158] width 257 height 16
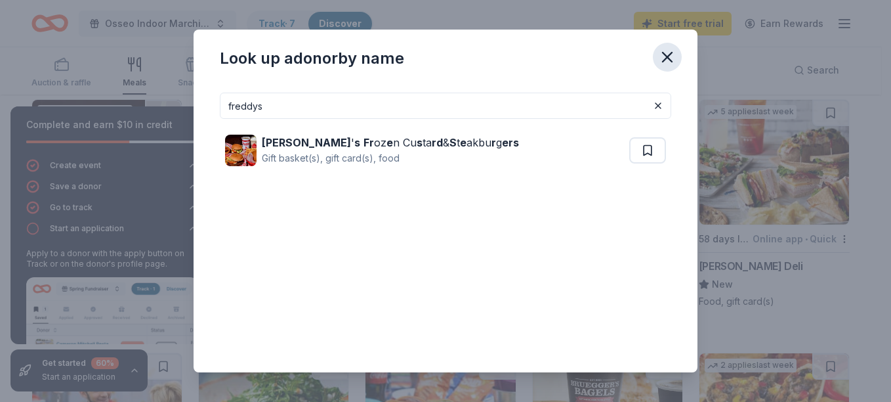
click at [665, 64] on icon "button" at bounding box center [667, 57] width 18 height 18
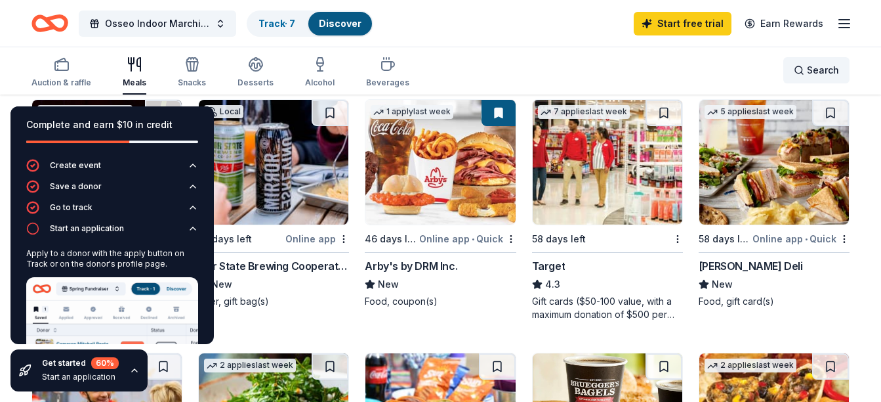
click at [813, 68] on span "Search" at bounding box center [823, 70] width 32 height 16
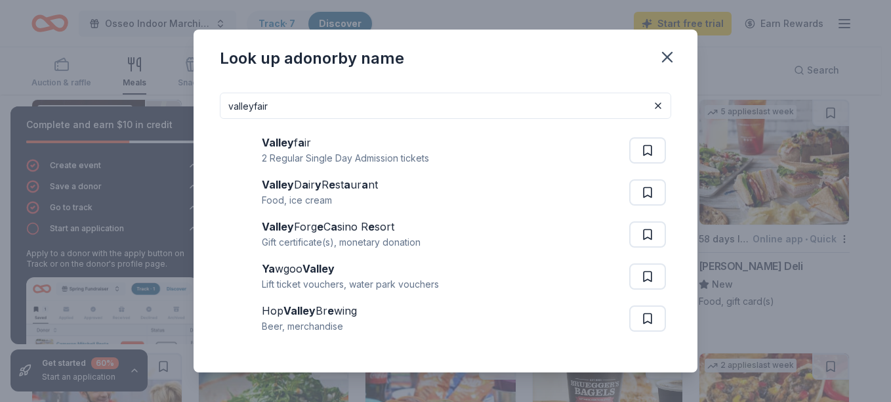
type input "valleyfair"
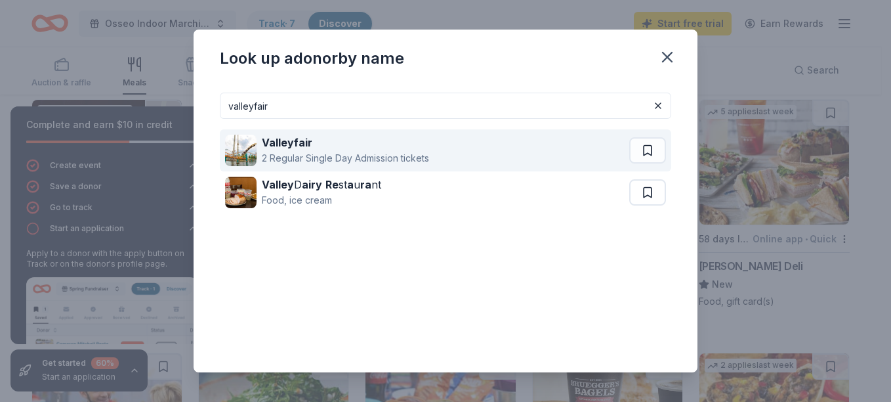
click at [423, 146] on div "Valleyfair" at bounding box center [345, 143] width 167 height 16
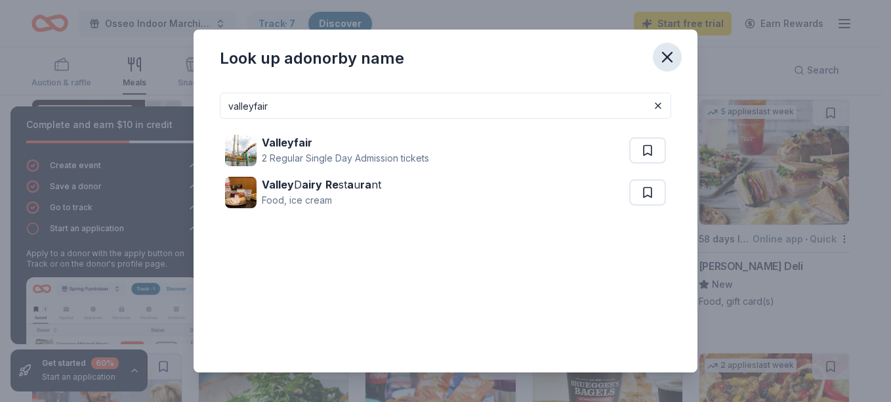
click at [670, 54] on icon "button" at bounding box center [667, 57] width 9 height 9
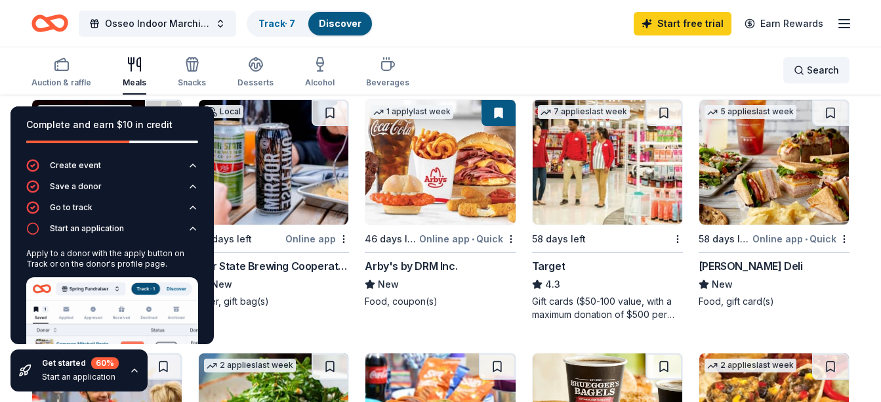
click at [810, 71] on span "Search" at bounding box center [823, 70] width 32 height 16
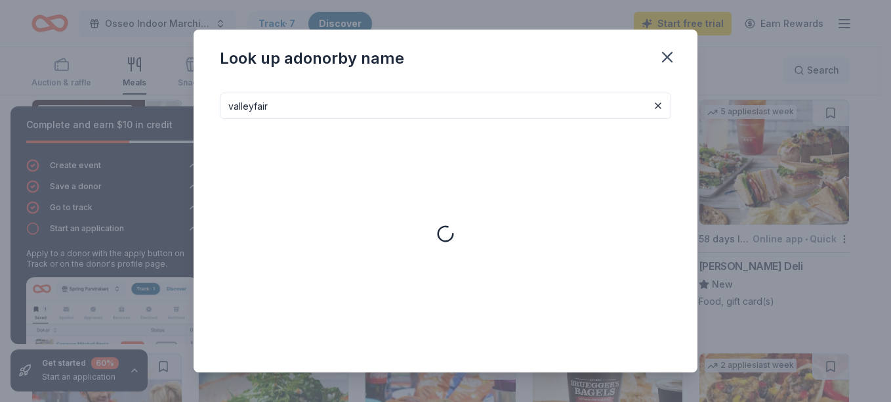
type input "valleyfair"
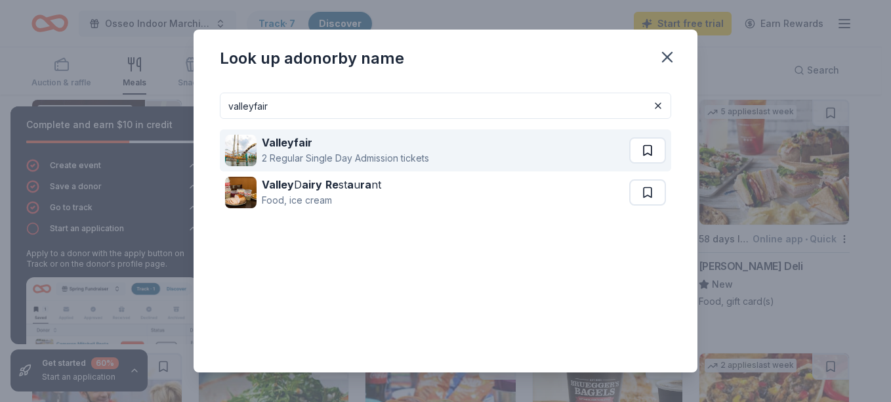
click at [644, 148] on button at bounding box center [647, 150] width 37 height 26
click at [382, 154] on div "2 Regular Single Day Admission tickets" at bounding box center [345, 158] width 167 height 16
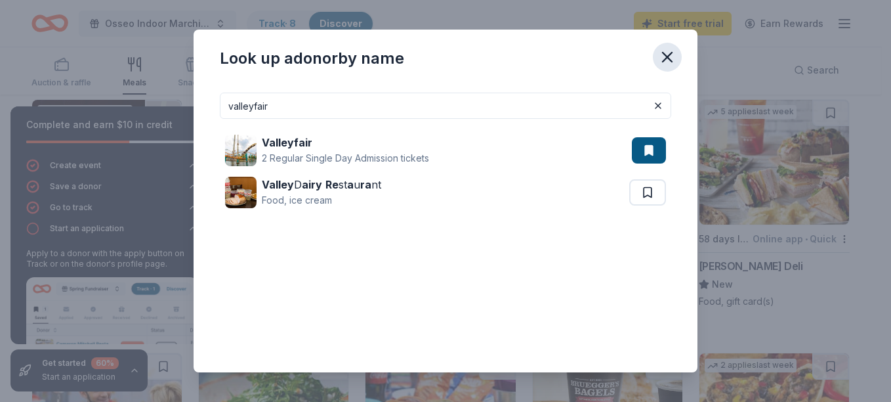
click at [671, 56] on icon "button" at bounding box center [667, 57] width 18 height 18
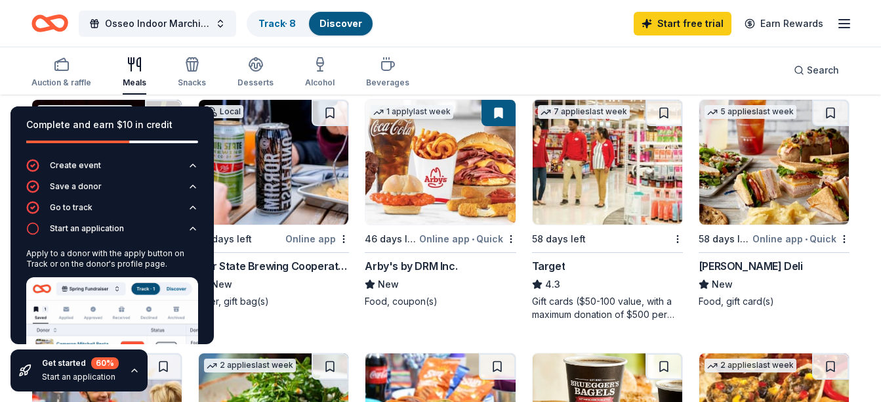
click at [844, 18] on icon "button" at bounding box center [845, 24] width 16 height 16
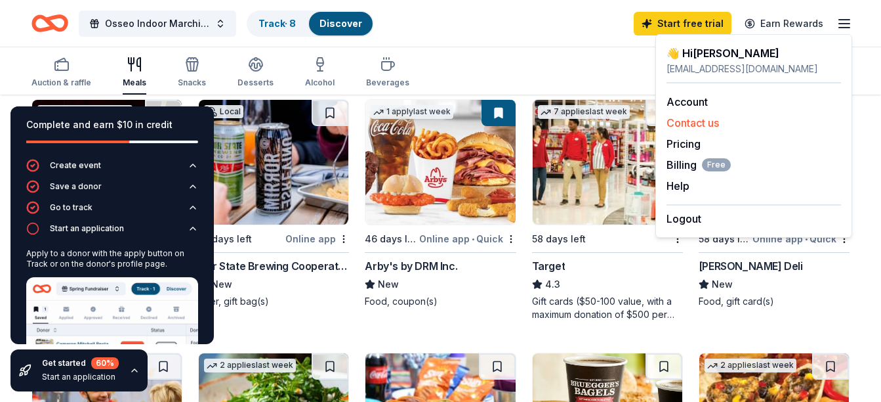
click at [695, 122] on button "Contact us" at bounding box center [693, 123] width 53 height 16
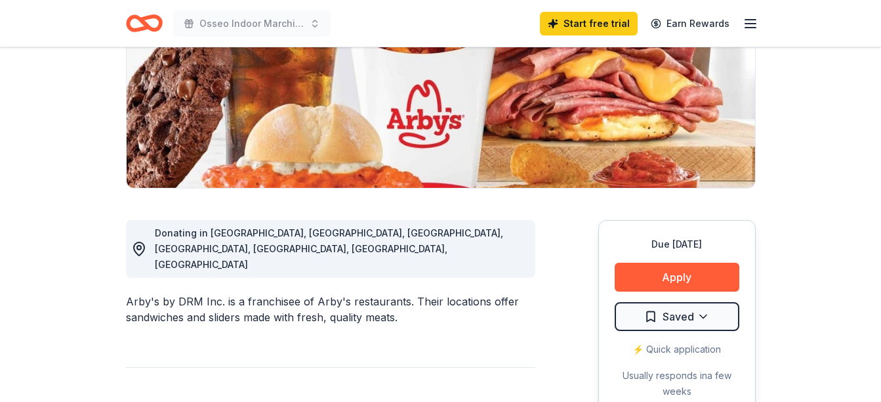
scroll to position [222, 0]
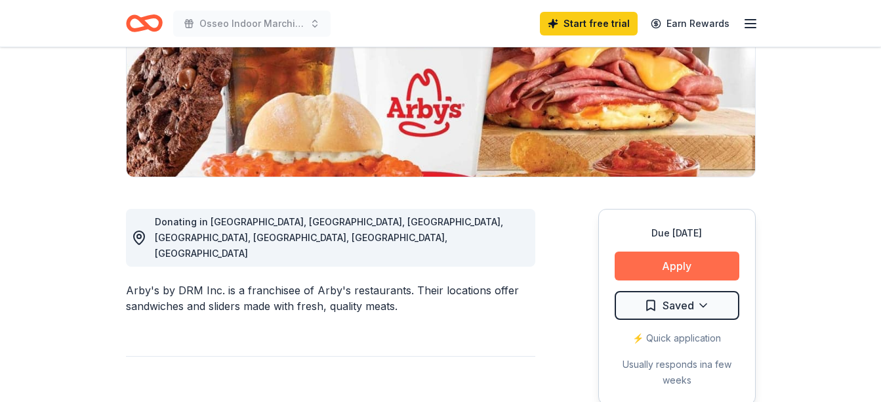
click at [712, 255] on button "Apply" at bounding box center [677, 265] width 125 height 29
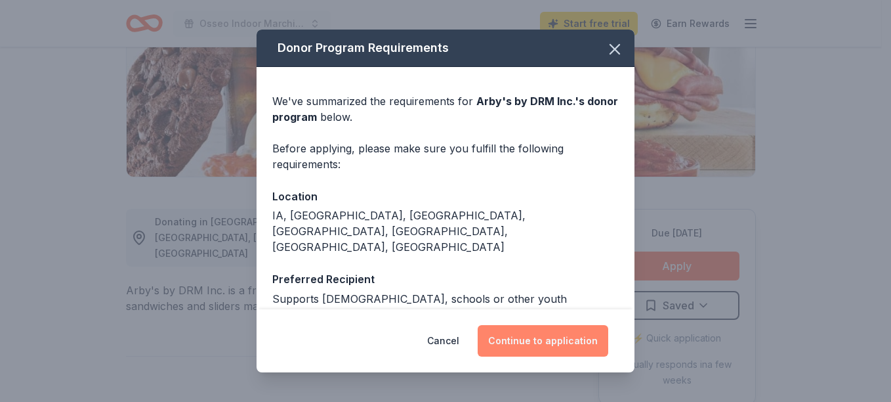
click at [561, 340] on button "Continue to application" at bounding box center [543, 341] width 131 height 32
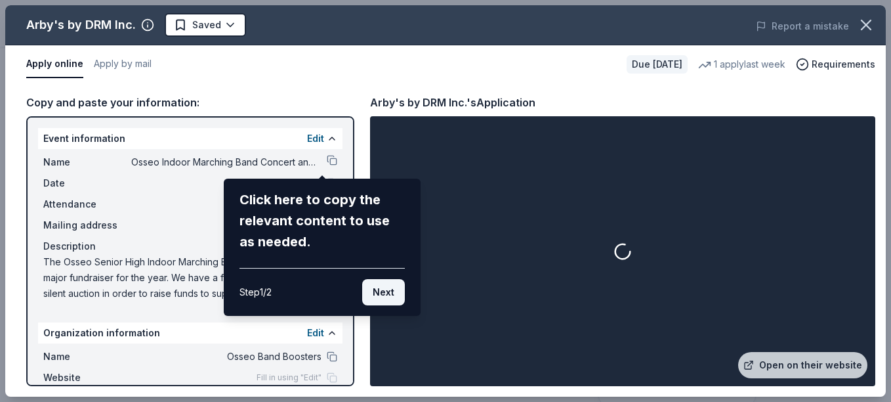
click at [385, 288] on button "Next" at bounding box center [383, 292] width 43 height 26
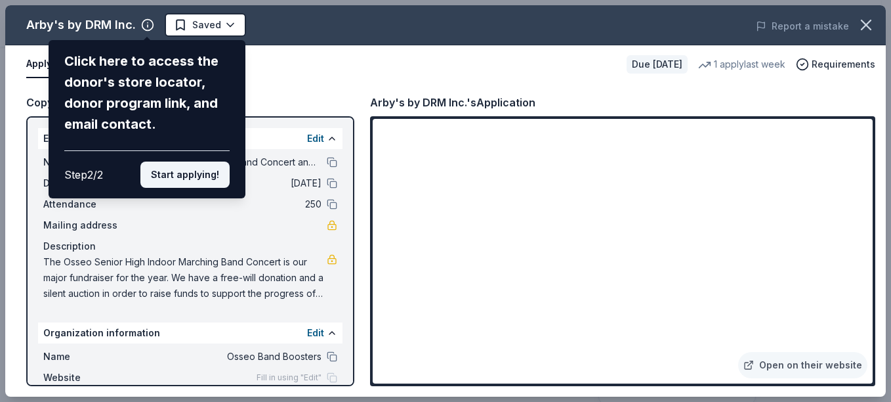
click at [208, 180] on button "Start applying!" at bounding box center [184, 174] width 89 height 26
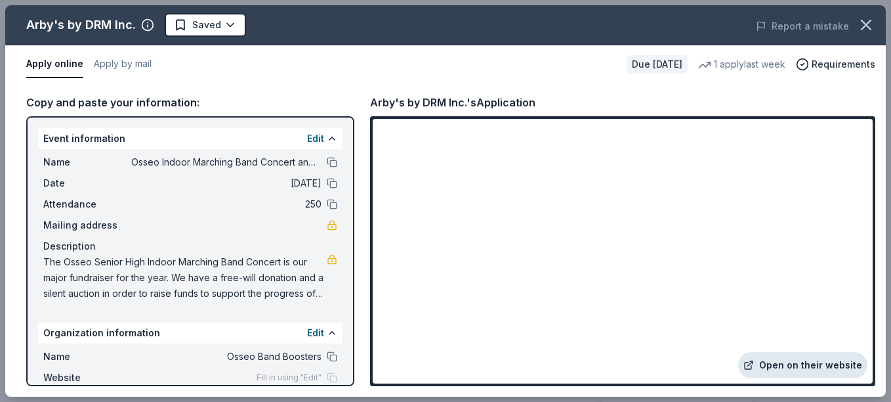
click at [788, 369] on link "Open on their website" at bounding box center [802, 365] width 129 height 26
click at [858, 26] on icon "button" at bounding box center [866, 25] width 18 height 18
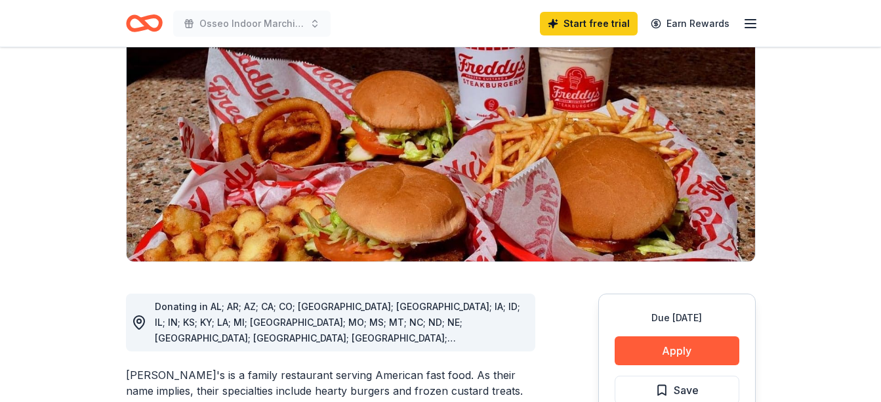
scroll to position [176, 0]
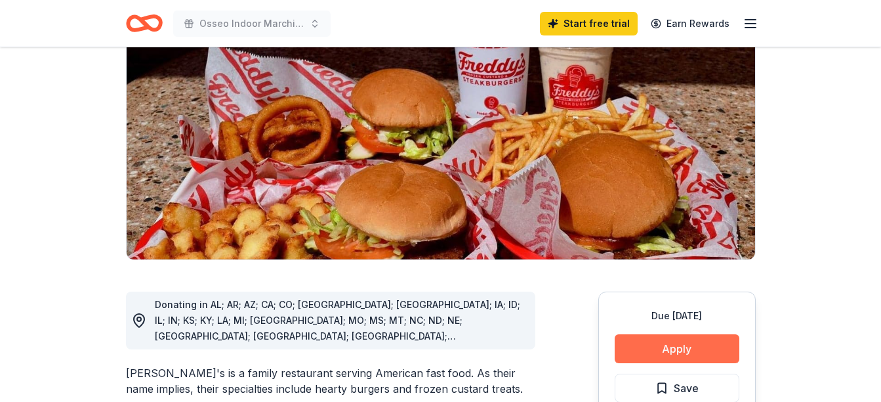
click at [715, 334] on button "Apply" at bounding box center [677, 348] width 125 height 29
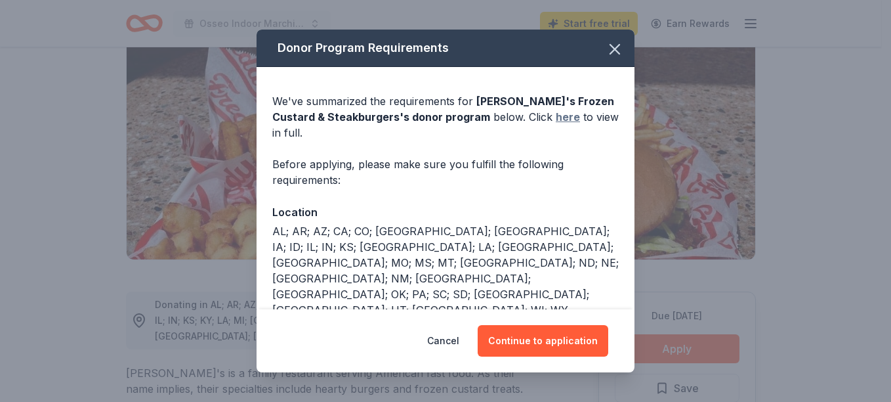
click at [556, 123] on link "here" at bounding box center [568, 117] width 24 height 16
click at [606, 51] on icon "button" at bounding box center [615, 49] width 18 height 18
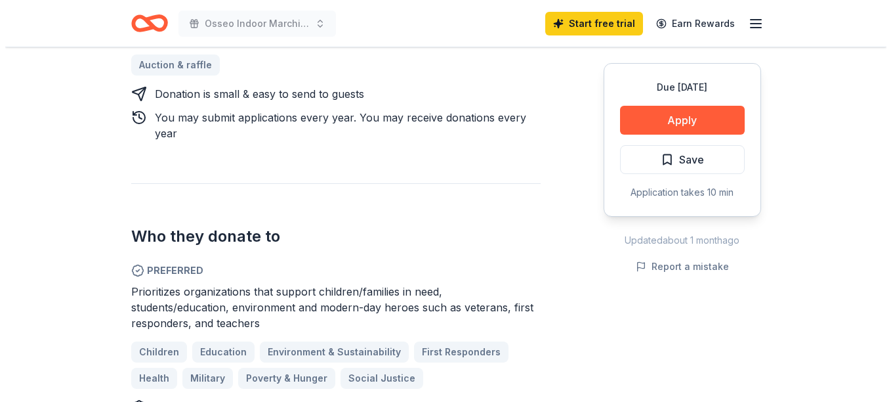
scroll to position [627, 0]
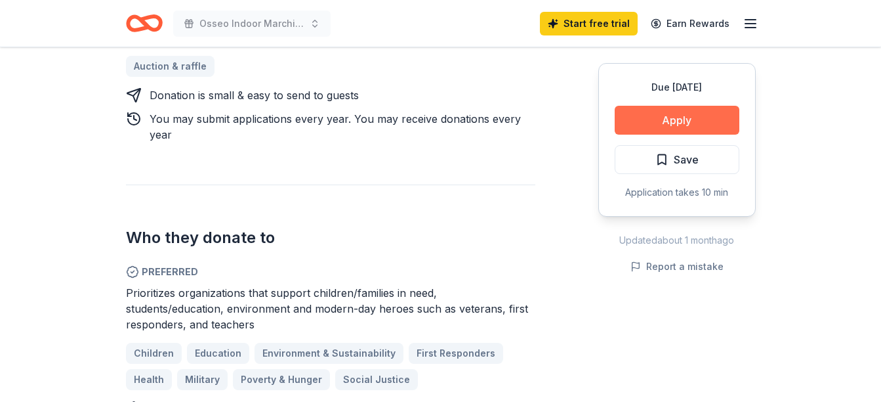
click at [711, 127] on button "Apply" at bounding box center [677, 120] width 125 height 29
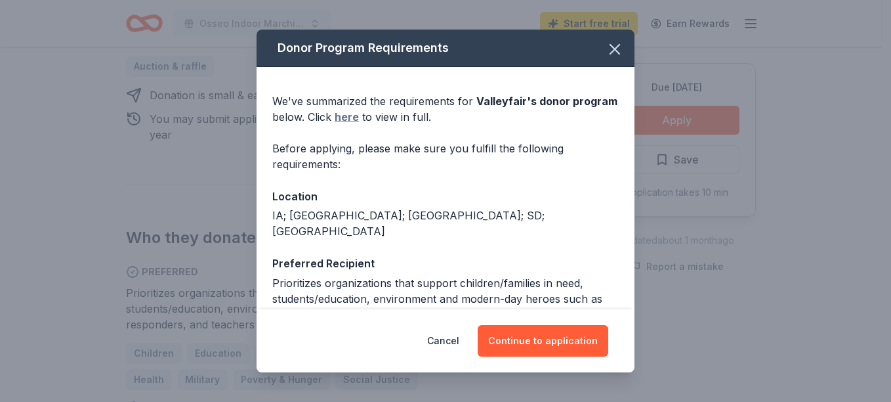
click at [359, 114] on link "here" at bounding box center [347, 117] width 24 height 16
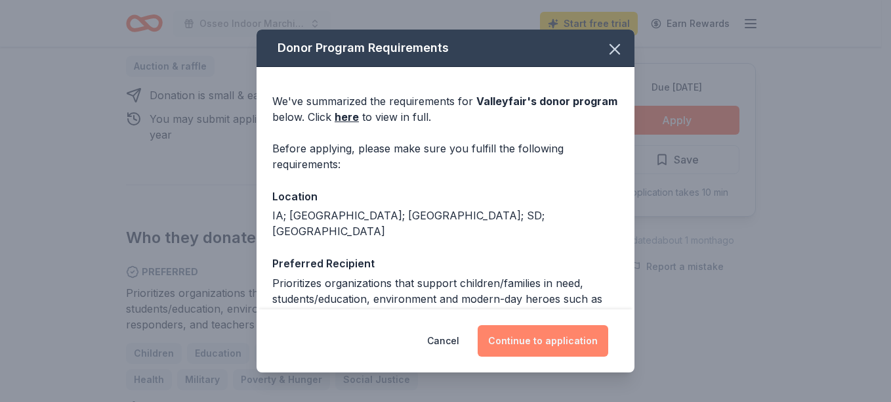
click at [538, 339] on button "Continue to application" at bounding box center [543, 341] width 131 height 32
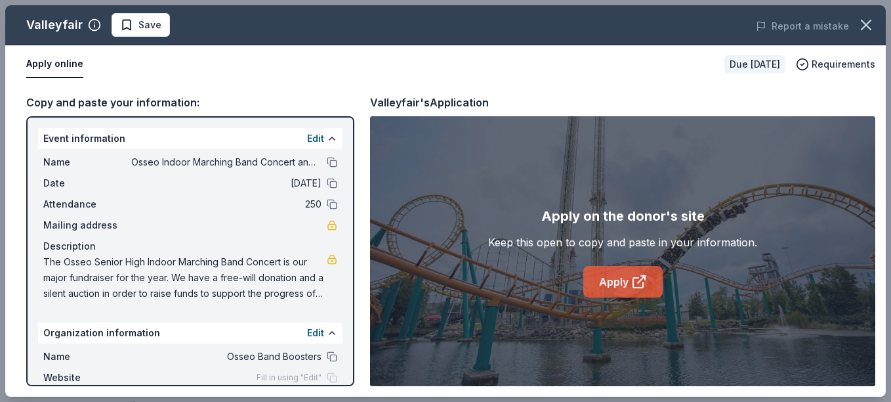
click at [621, 281] on link "Apply" at bounding box center [622, 282] width 79 height 32
click at [73, 62] on button "Apply online" at bounding box center [54, 65] width 57 height 28
click at [71, 61] on button "Apply online" at bounding box center [54, 65] width 57 height 28
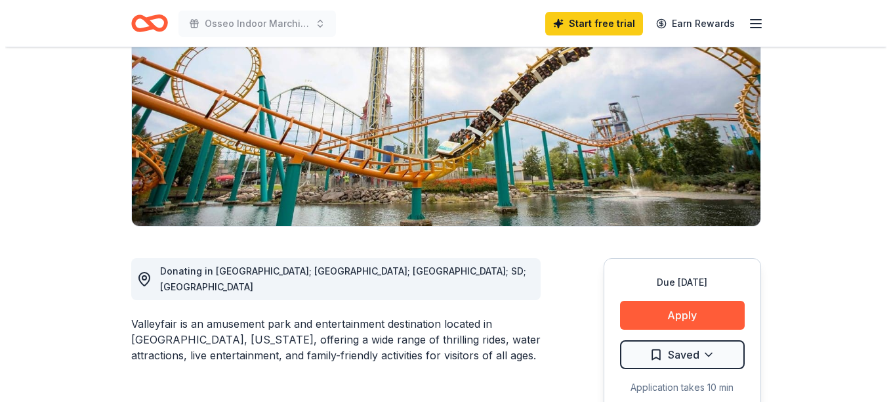
scroll to position [175, 0]
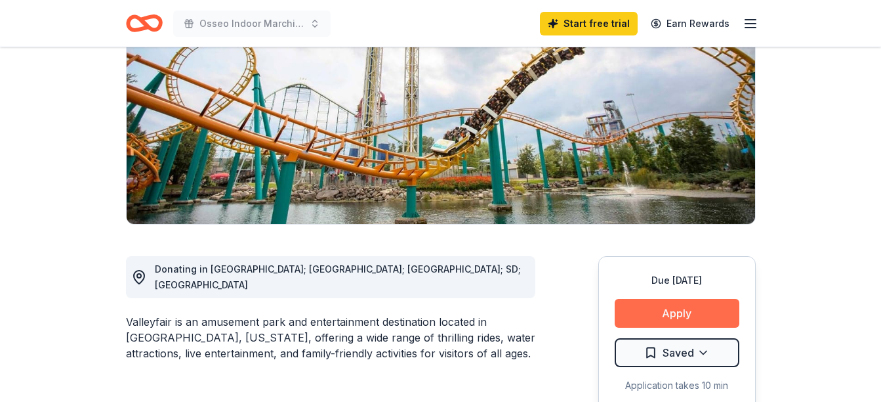
click at [714, 318] on button "Apply" at bounding box center [677, 313] width 125 height 29
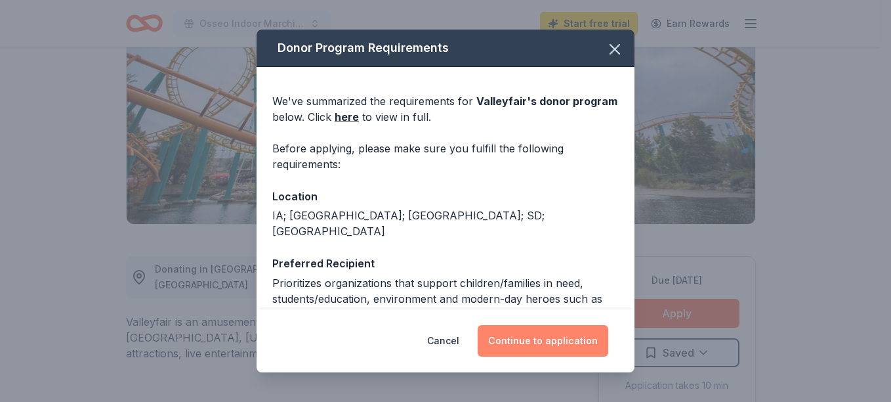
click at [552, 345] on button "Continue to application" at bounding box center [543, 341] width 131 height 32
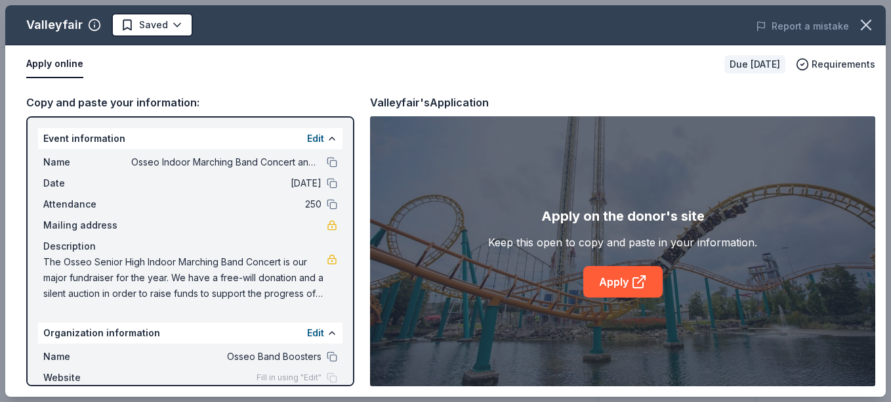
click at [73, 66] on button "Apply online" at bounding box center [54, 65] width 57 height 28
click at [612, 283] on link "Apply" at bounding box center [622, 282] width 79 height 32
